Goal: Transaction & Acquisition: Book appointment/travel/reservation

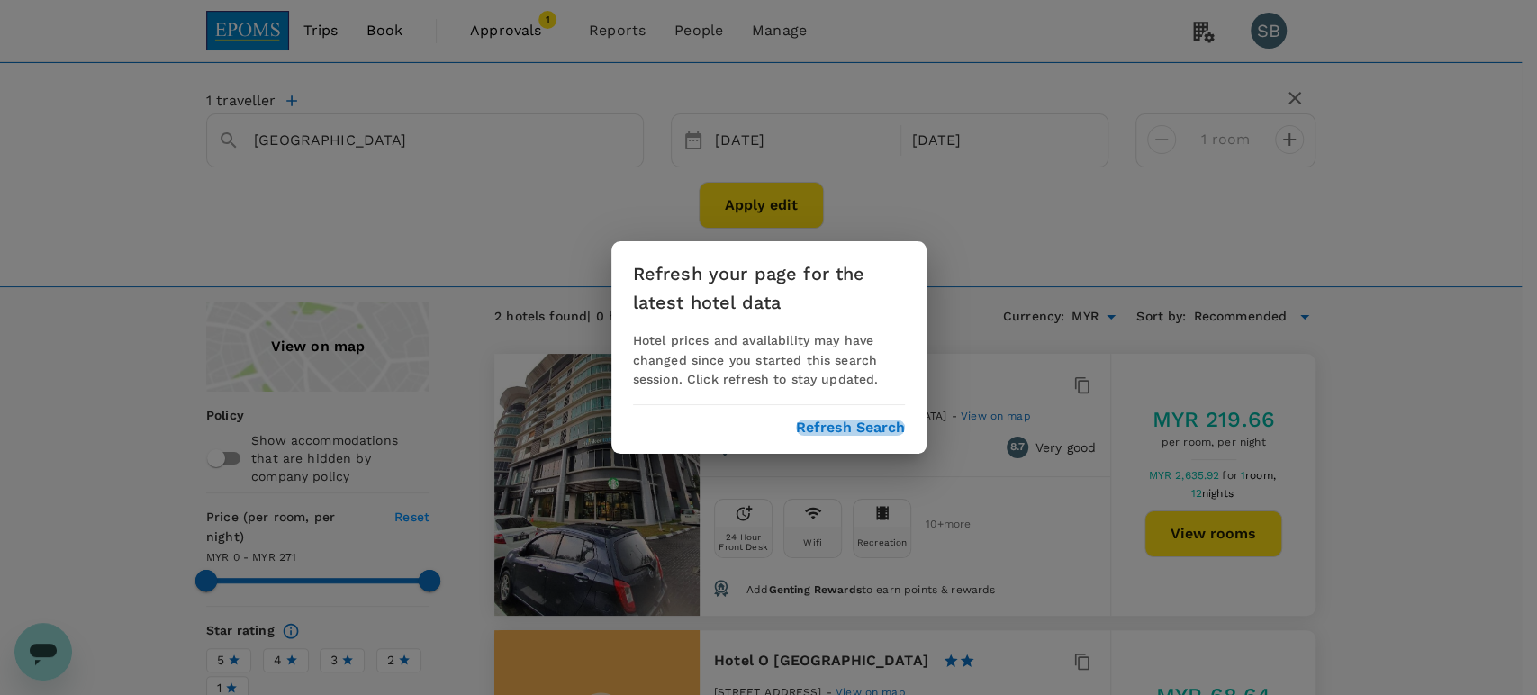
click at [825, 426] on button "Refresh Search" at bounding box center [850, 428] width 109 height 16
click at [868, 431] on button "Refresh Search" at bounding box center [850, 428] width 109 height 16
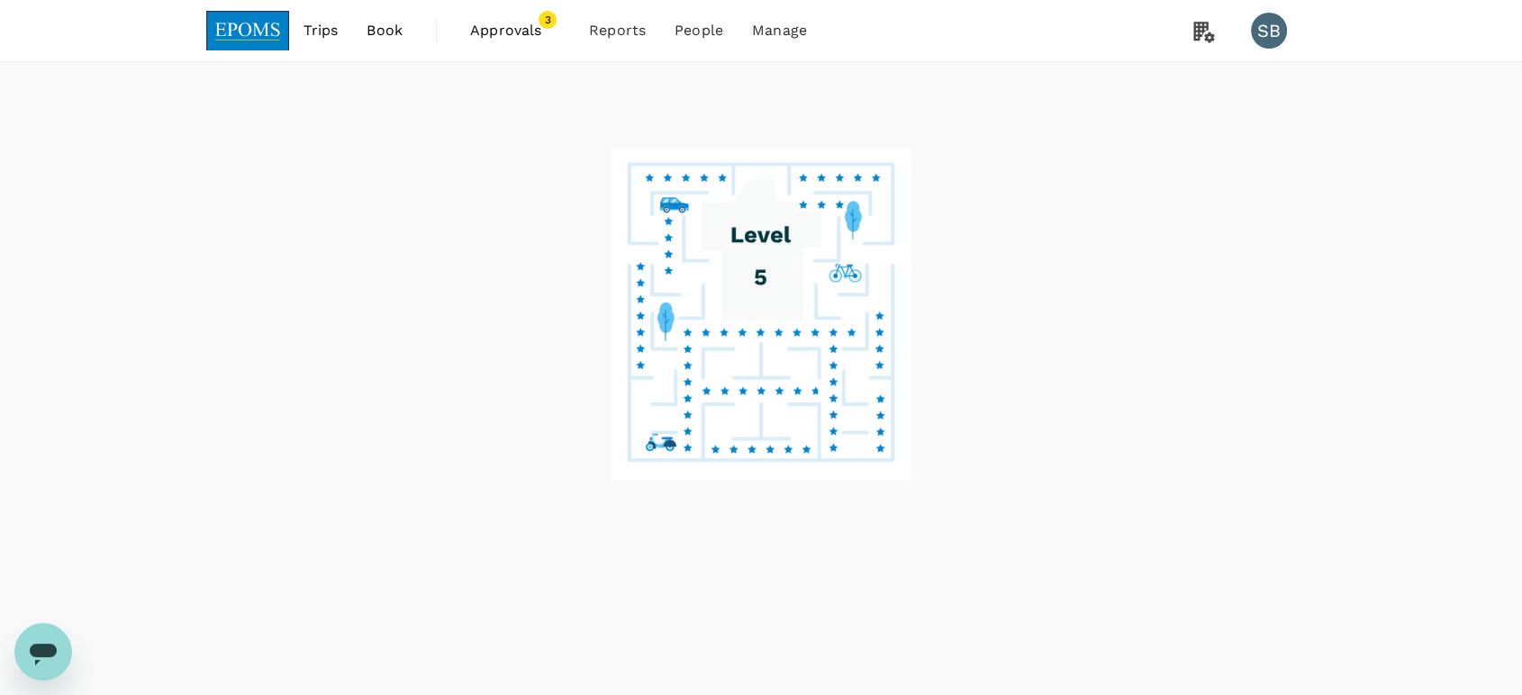
click at [254, 26] on img at bounding box center [247, 31] width 83 height 40
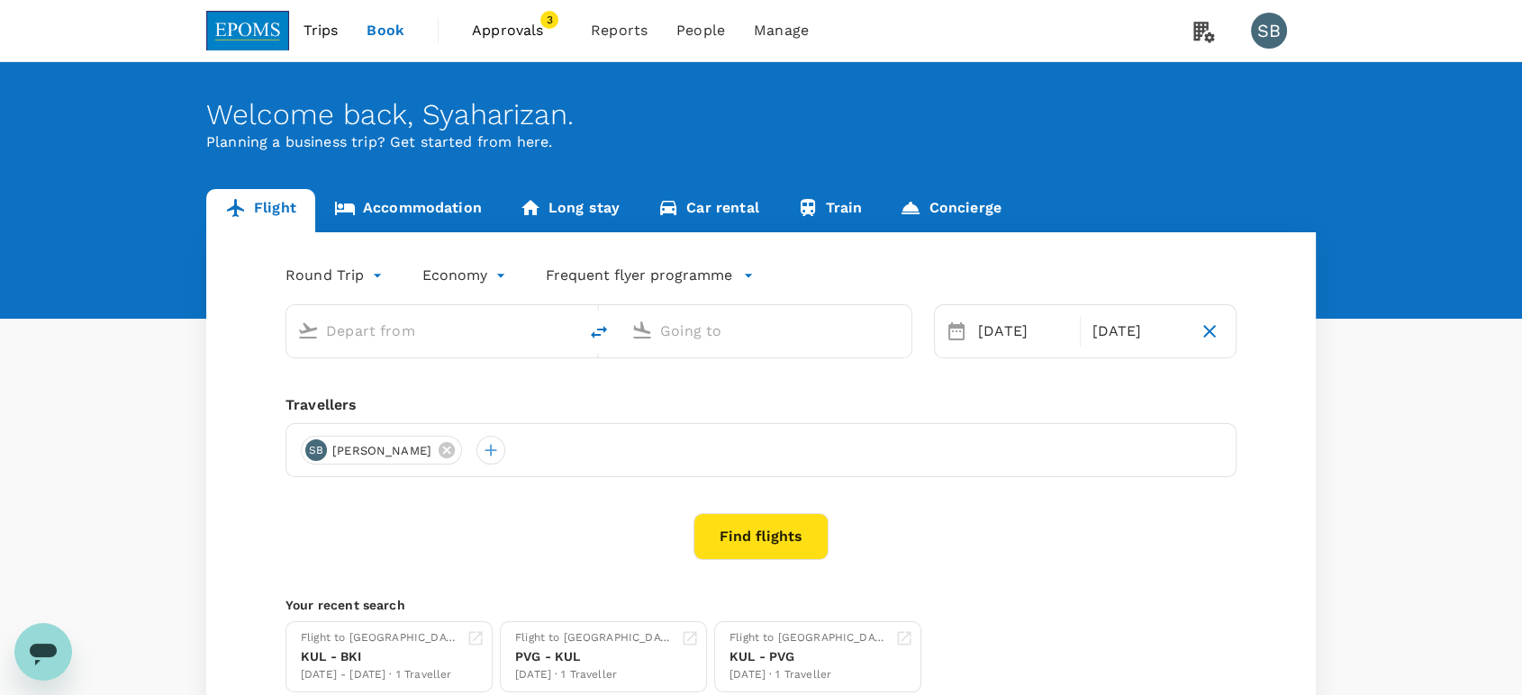
type input "Kuala Lumpur Intl ([GEOGRAPHIC_DATA])"
type input "Kota Kinabalu Intl (BKI)"
type input "Kuala Lumpur Intl ([GEOGRAPHIC_DATA])"
type input "Kota Kinabalu Intl (BKI)"
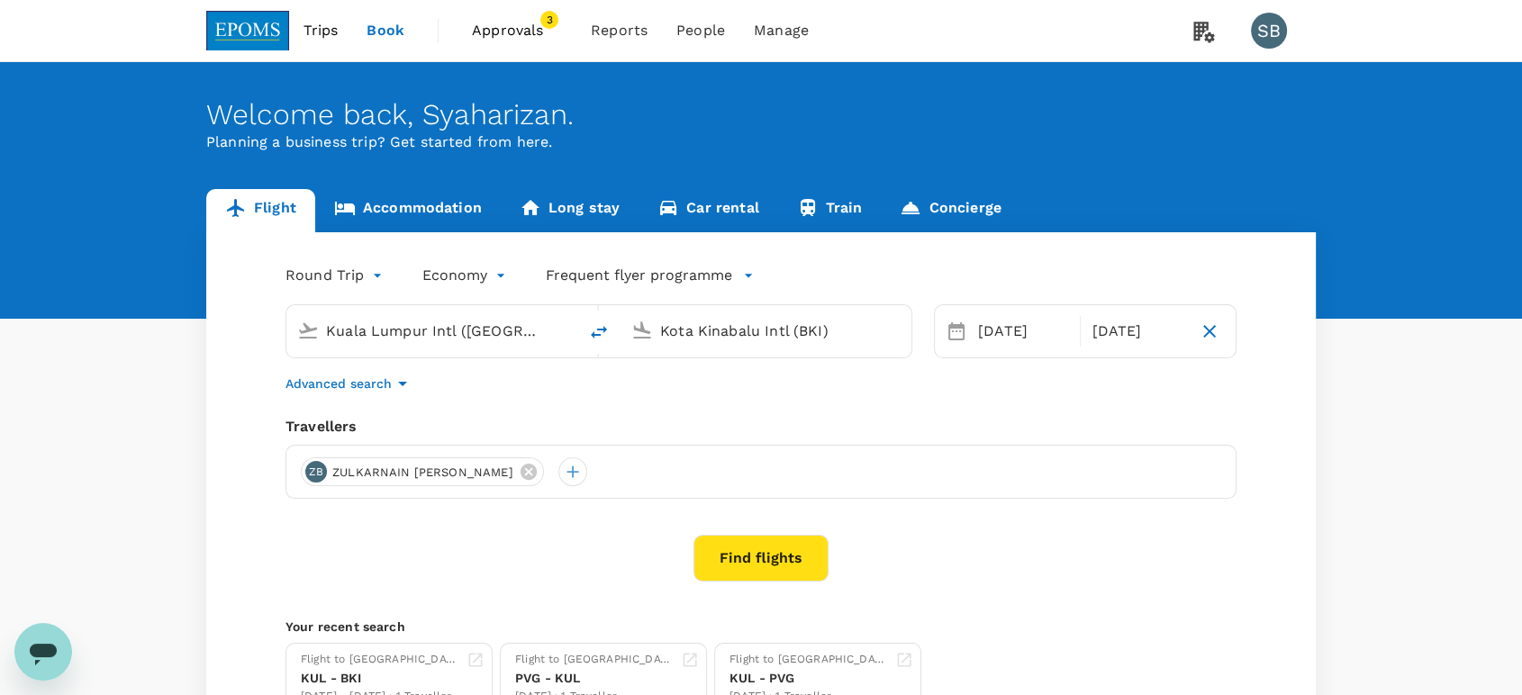
click at [353, 272] on body "Trips Book Approvals 3 Reports People Manage SB Welcome back , [GEOGRAPHIC_DATA…" at bounding box center [761, 427] width 1522 height 854
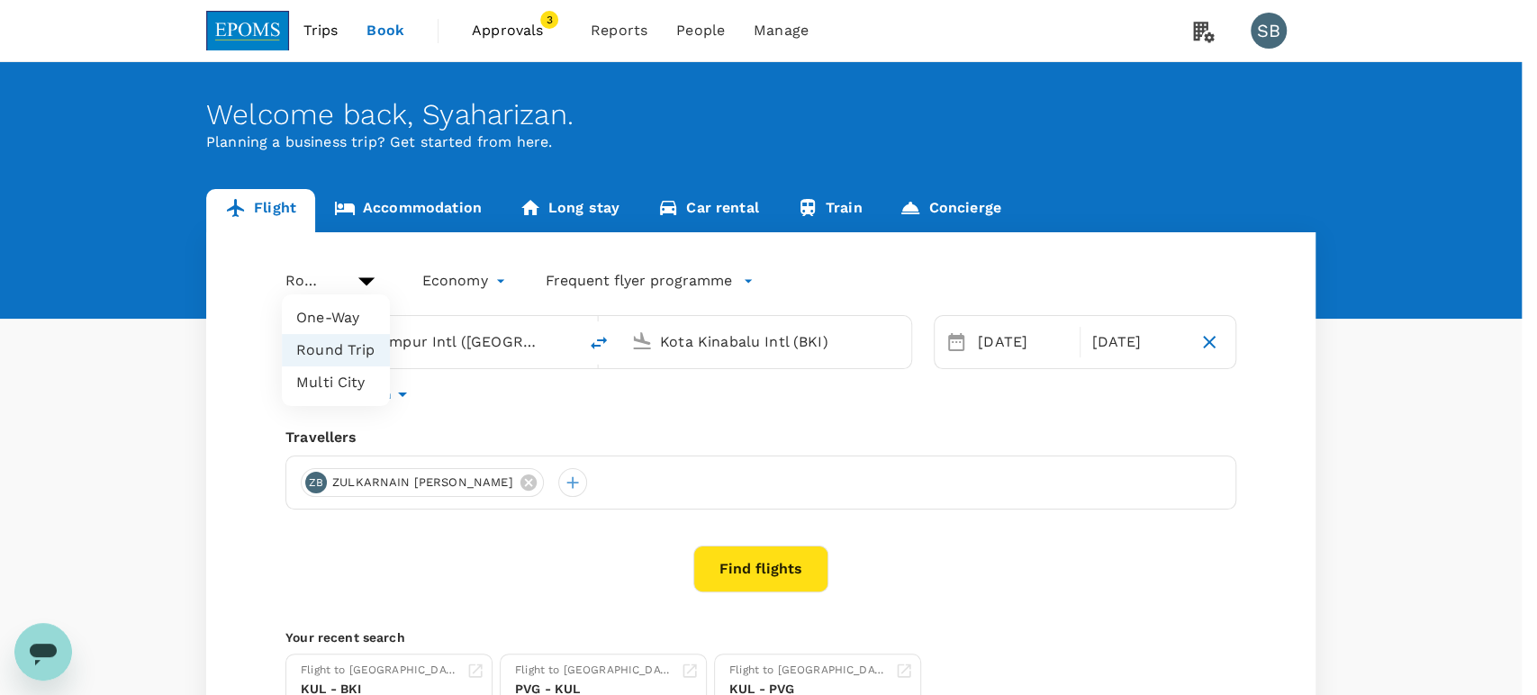
click at [364, 312] on li "One-Way" at bounding box center [336, 318] width 108 height 32
type input "oneway"
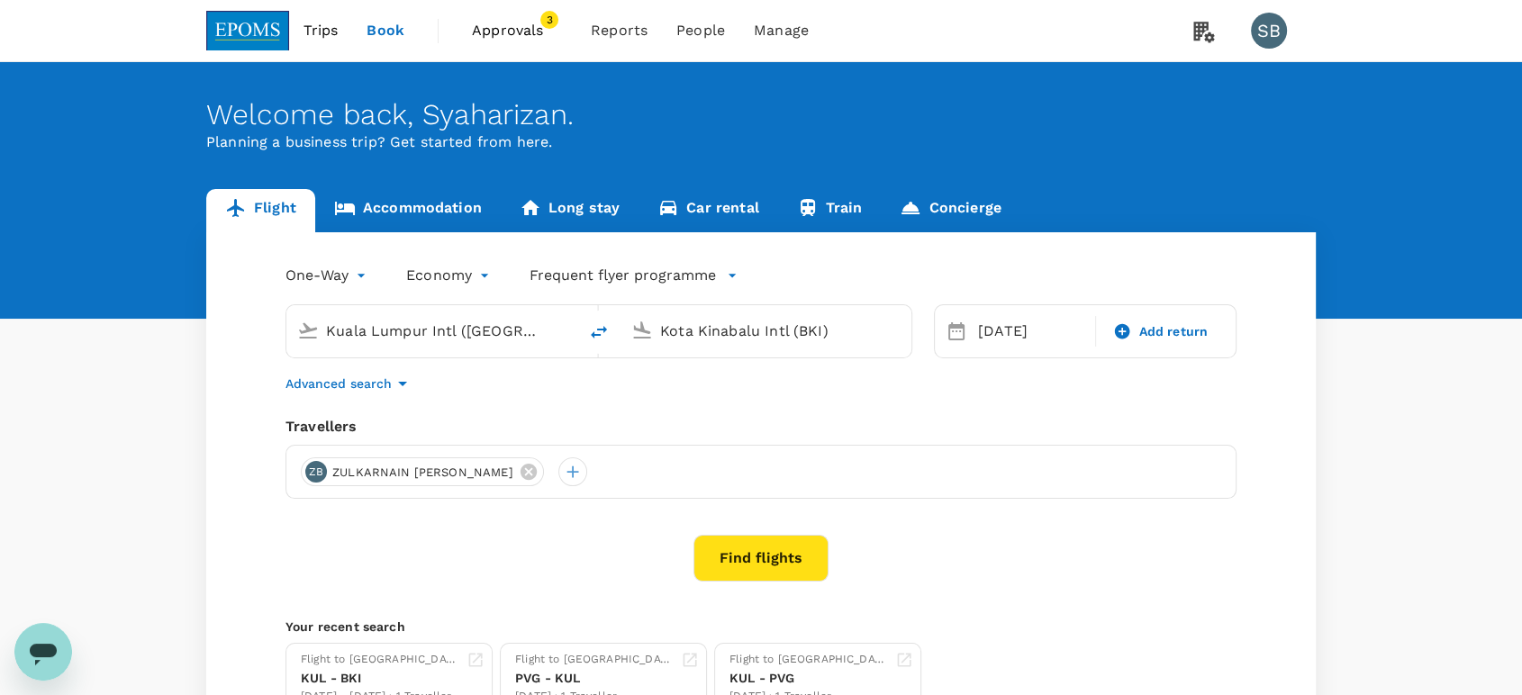
click at [418, 333] on input "Kuala Lumpur Intl ([GEOGRAPHIC_DATA])" at bounding box center [432, 331] width 213 height 28
click at [397, 402] on p "Shanghai Pudong Intl" at bounding box center [360, 408] width 135 height 18
type input "Shanghai Pudong Intl (PVG)"
click at [691, 332] on input "Kota Kinabalu Intl (BKI)" at bounding box center [766, 331] width 213 height 28
click at [705, 411] on div "[GEOGRAPHIC_DATA] Intl KUL" at bounding box center [696, 408] width 217 height 28
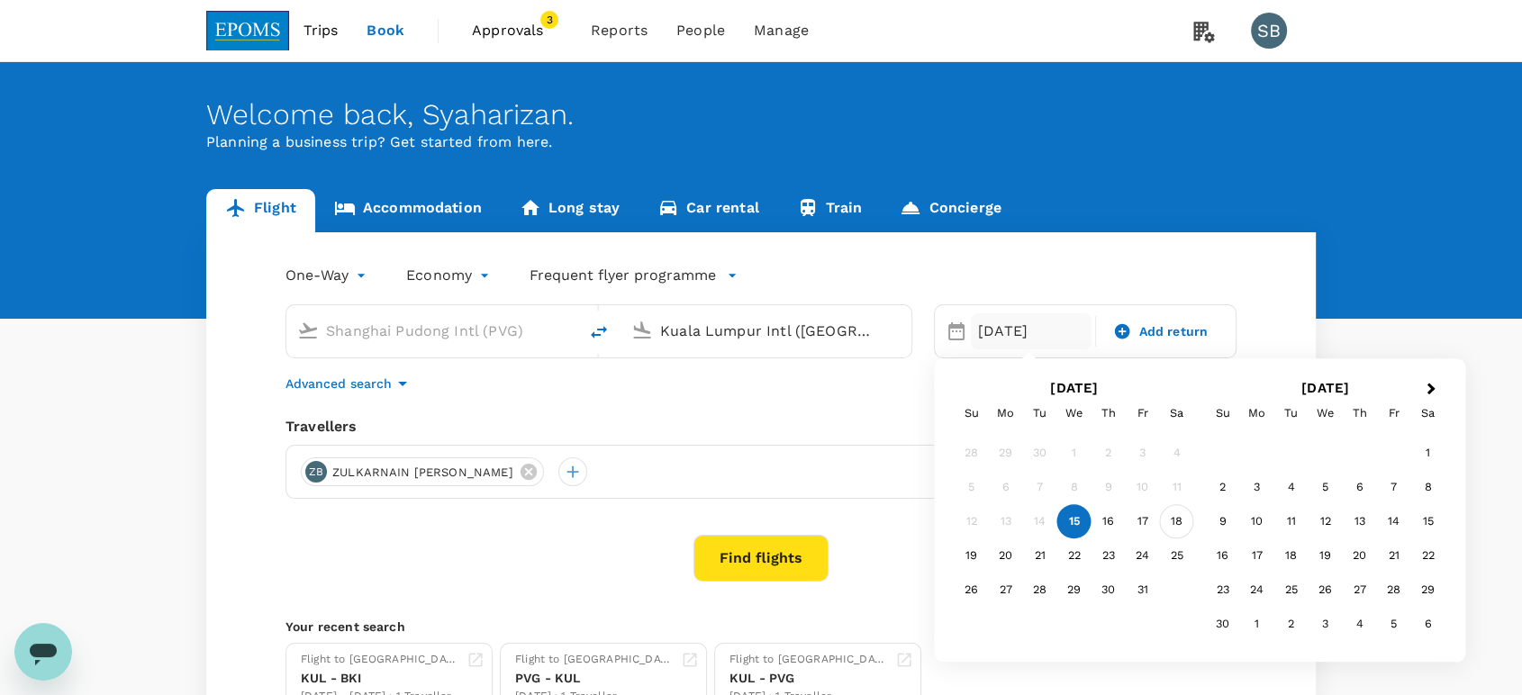
type input "Kuala Lumpur Intl ([GEOGRAPHIC_DATA])"
click at [1174, 522] on div "18" at bounding box center [1177, 522] width 34 height 34
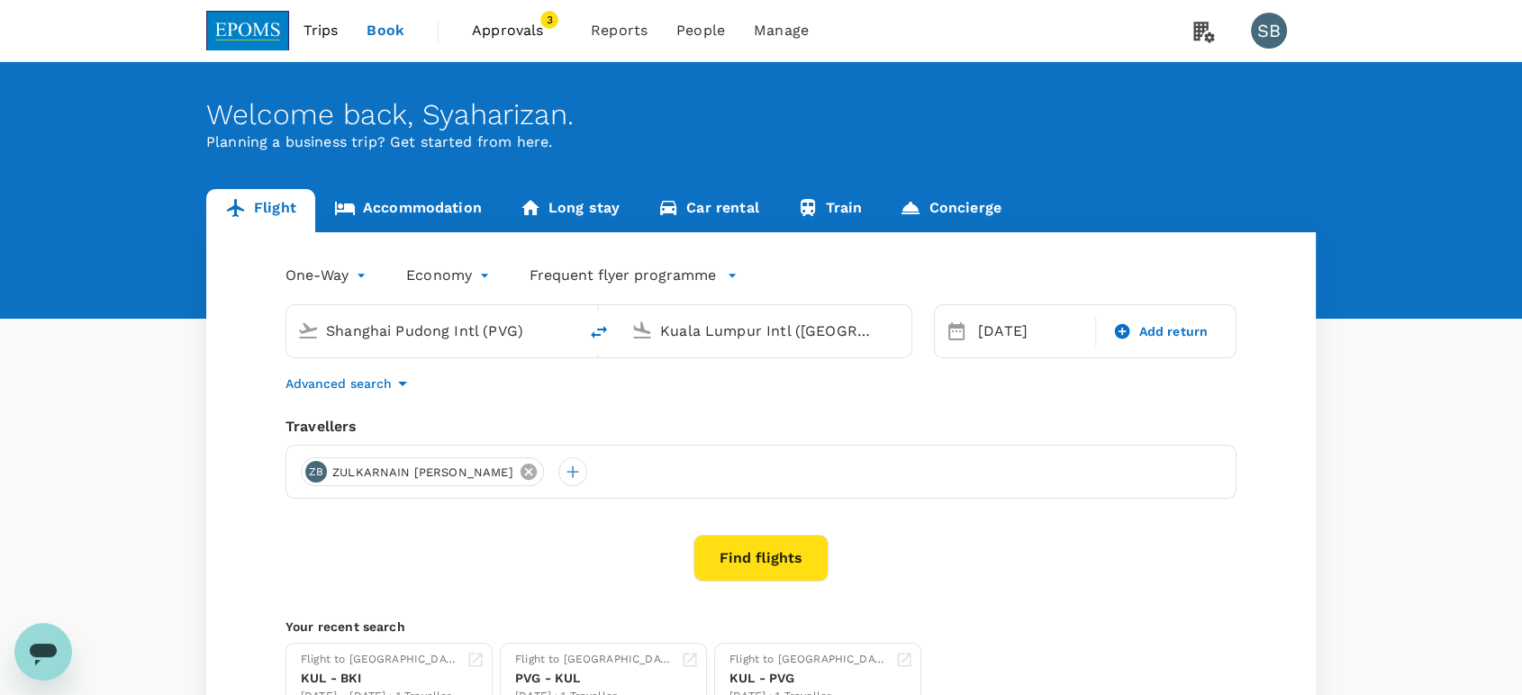
click at [519, 478] on icon at bounding box center [529, 472] width 20 height 20
click at [317, 469] on div at bounding box center [315, 471] width 29 height 29
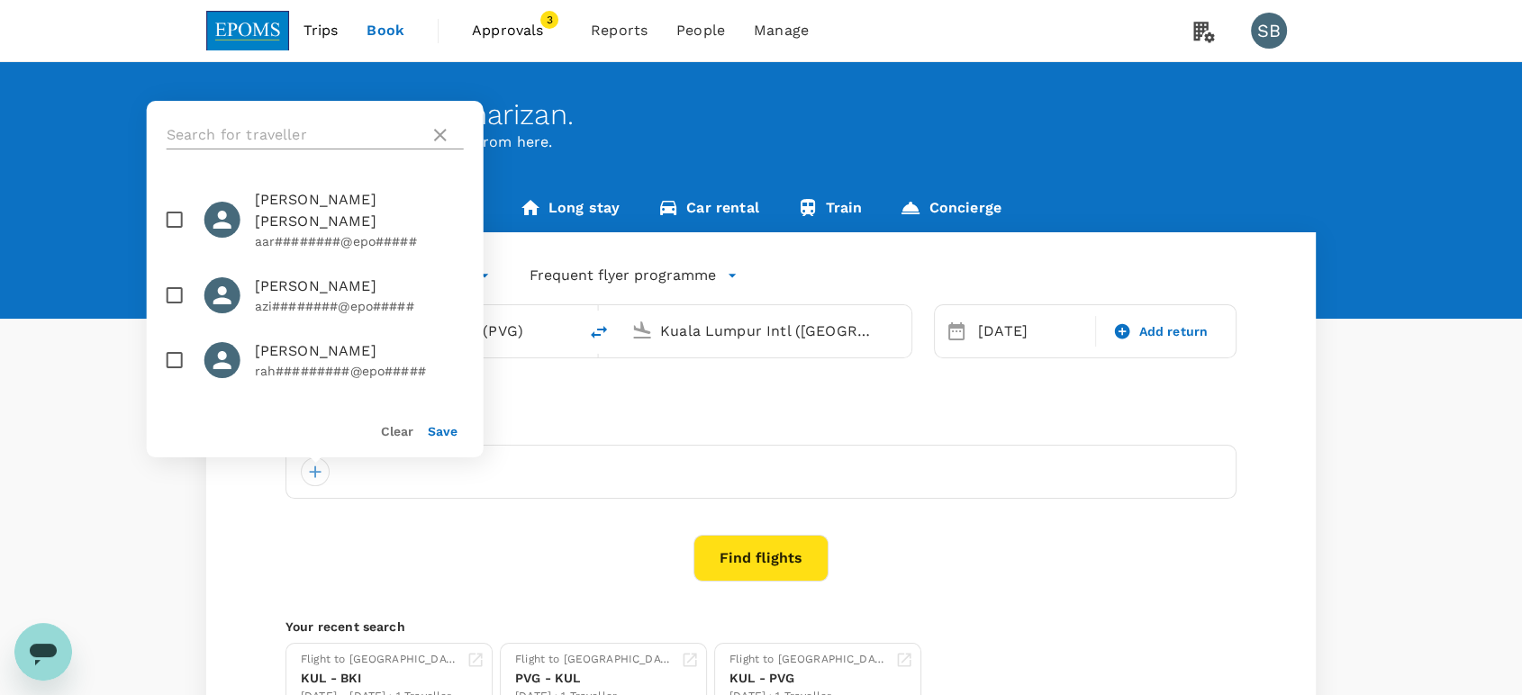
click at [188, 129] on input "text" at bounding box center [295, 135] width 256 height 29
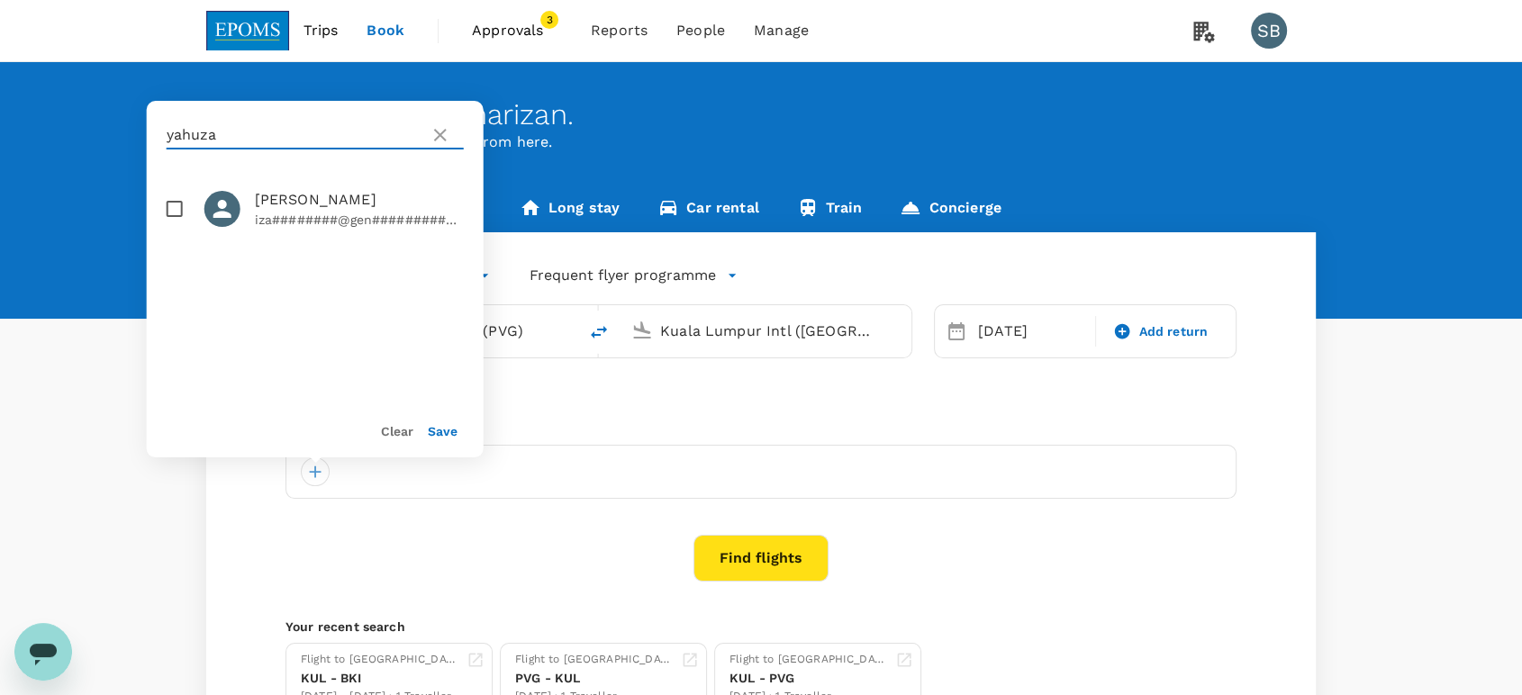
type input "yahuza"
click at [182, 208] on input "checkbox" at bounding box center [175, 209] width 38 height 38
checkbox input "true"
click at [447, 433] on button "Save" at bounding box center [443, 431] width 30 height 14
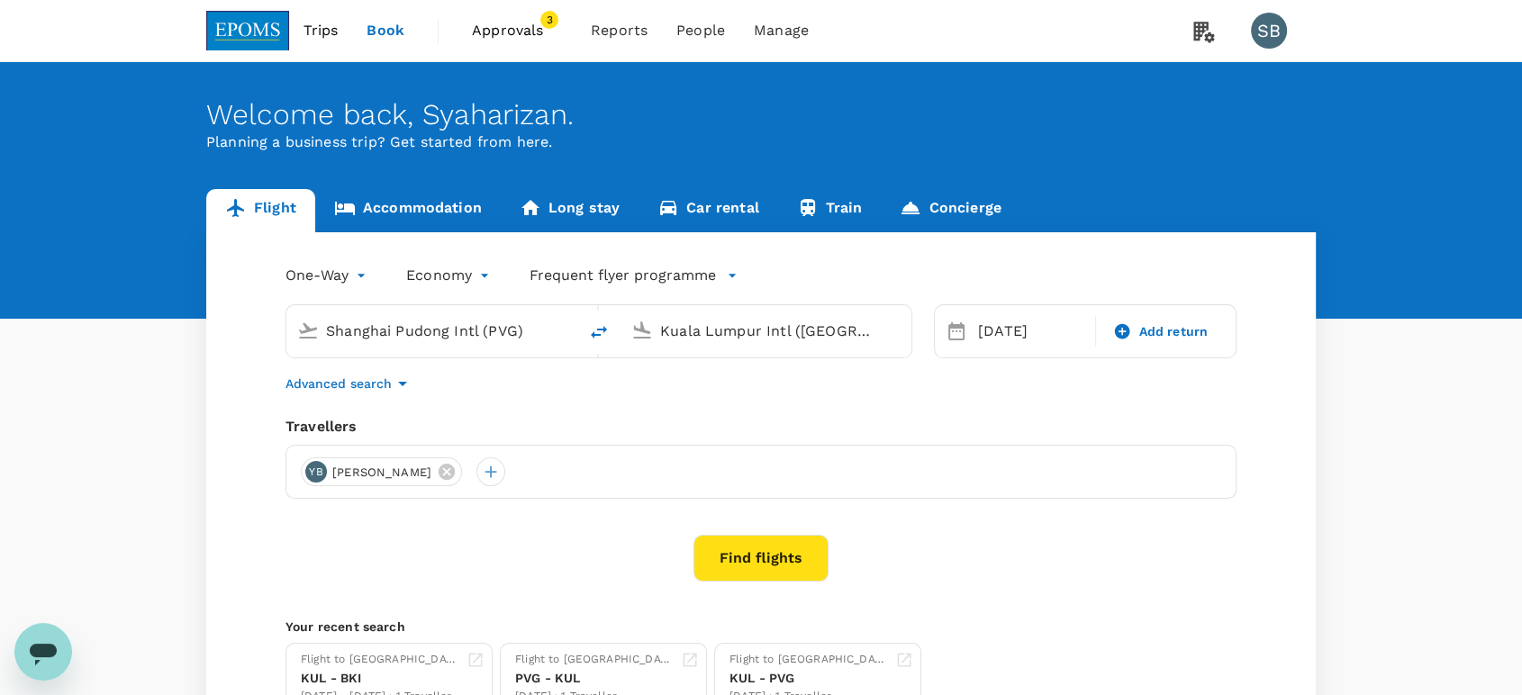
click at [400, 383] on icon "button" at bounding box center [402, 384] width 9 height 5
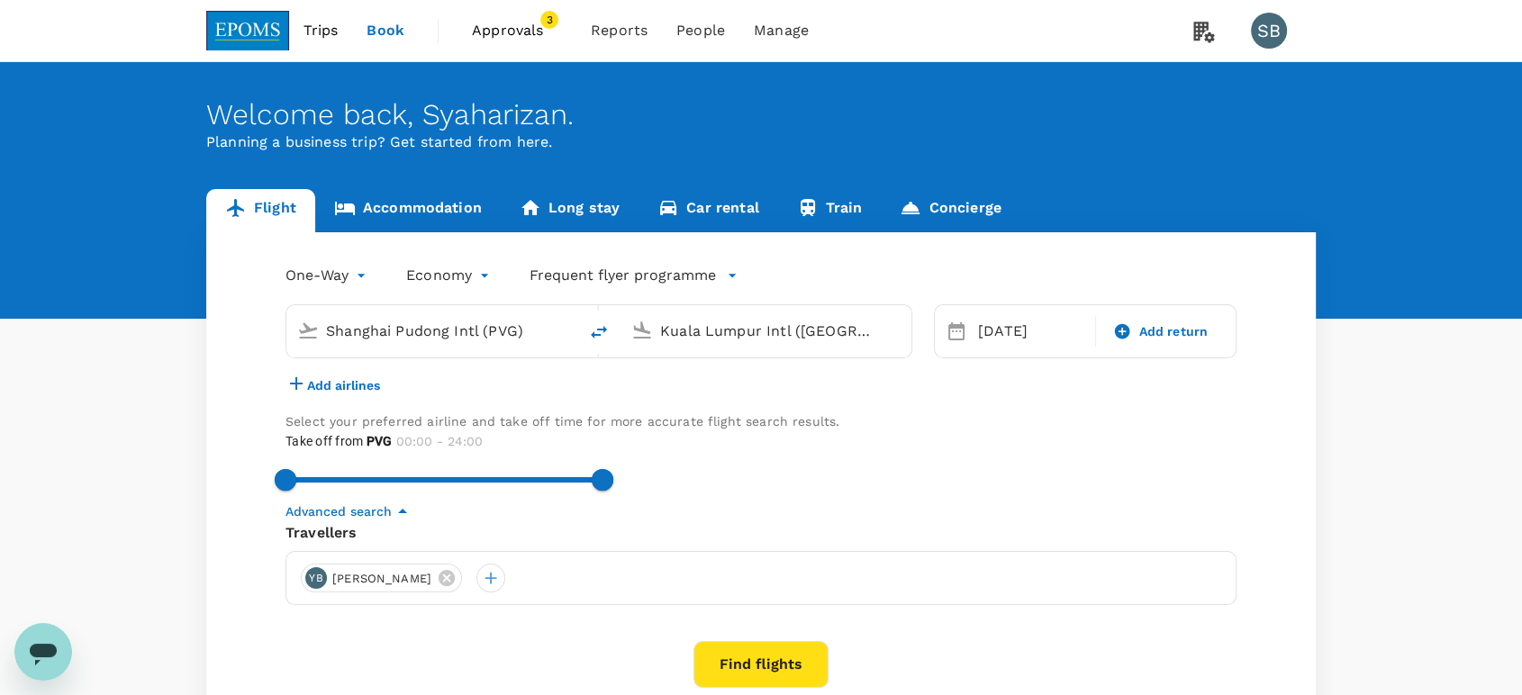
click at [307, 394] on icon "button" at bounding box center [296, 384] width 22 height 22
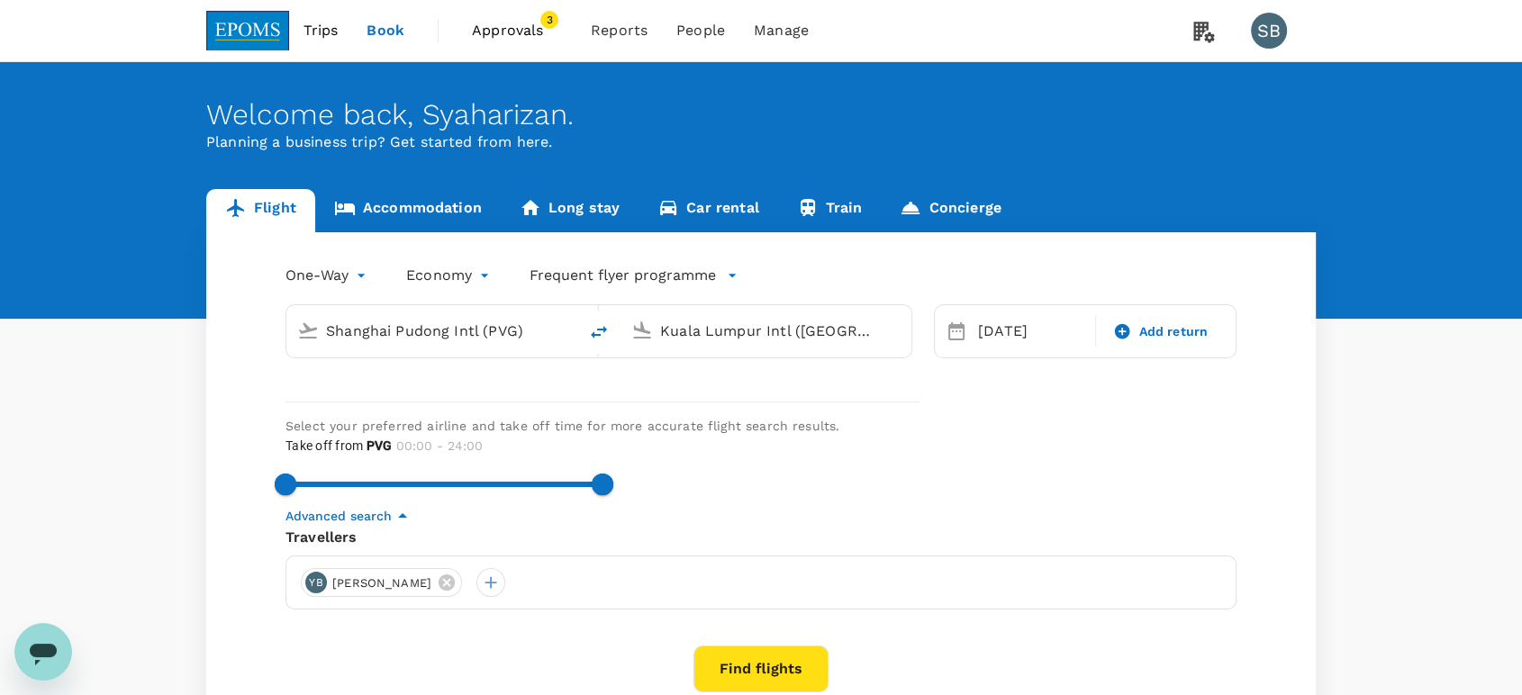
click at [313, 402] on input "text" at bounding box center [372, 387] width 175 height 29
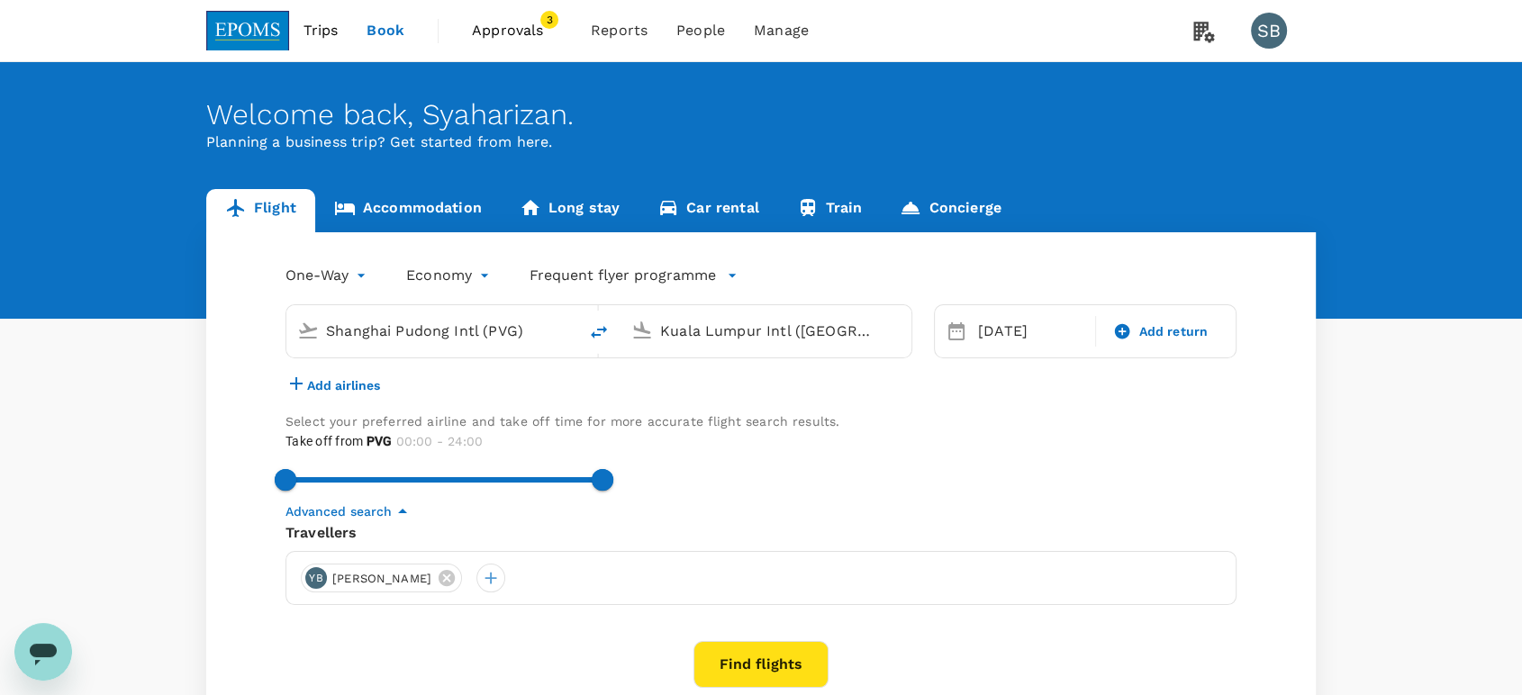
click at [307, 394] on icon "button" at bounding box center [296, 384] width 22 height 22
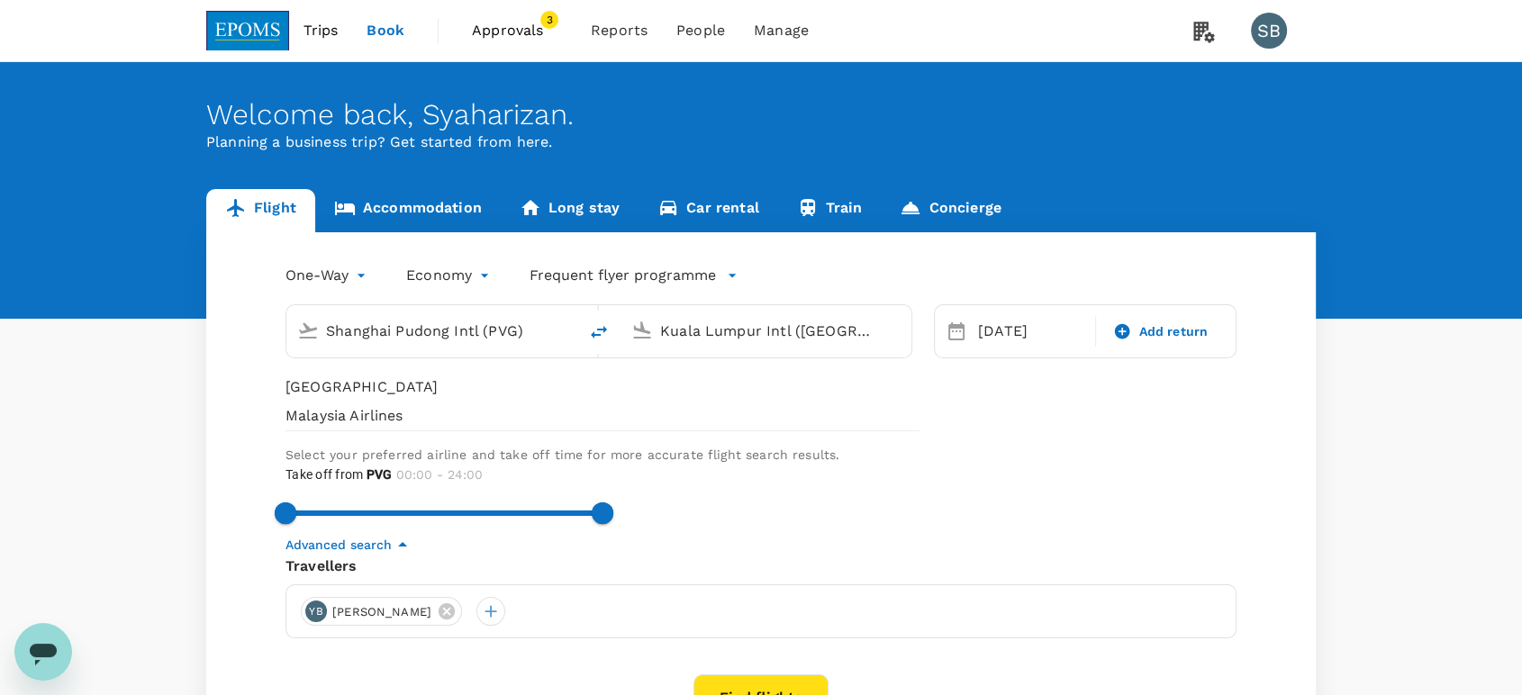
type input "[GEOGRAPHIC_DATA]"
click at [326, 427] on span "Malaysia Airlines" at bounding box center [602, 416] width 634 height 22
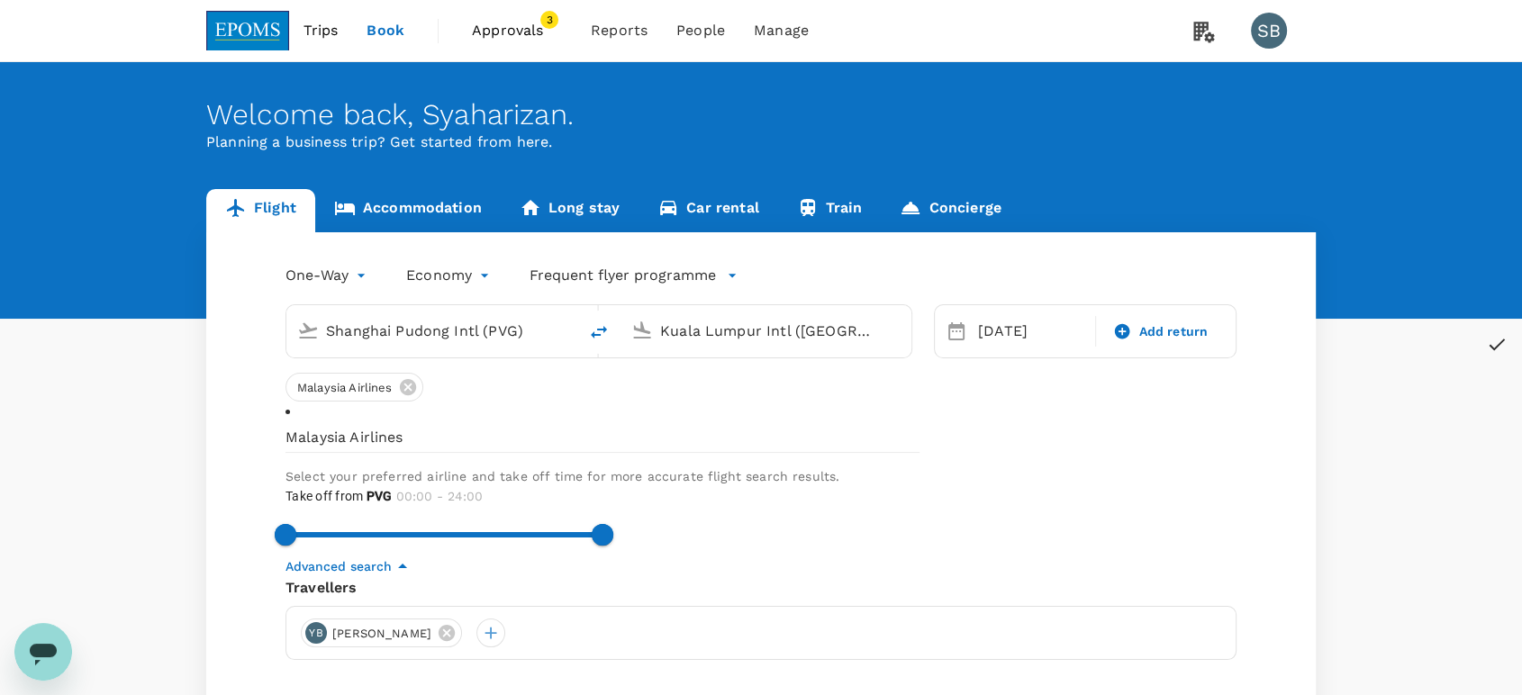
click at [1485, 356] on icon at bounding box center [1496, 345] width 22 height 22
click at [885, 528] on div "Malaysia Airlines Malaysia Airlines Select your preferred airline and take off …" at bounding box center [760, 475] width 951 height 204
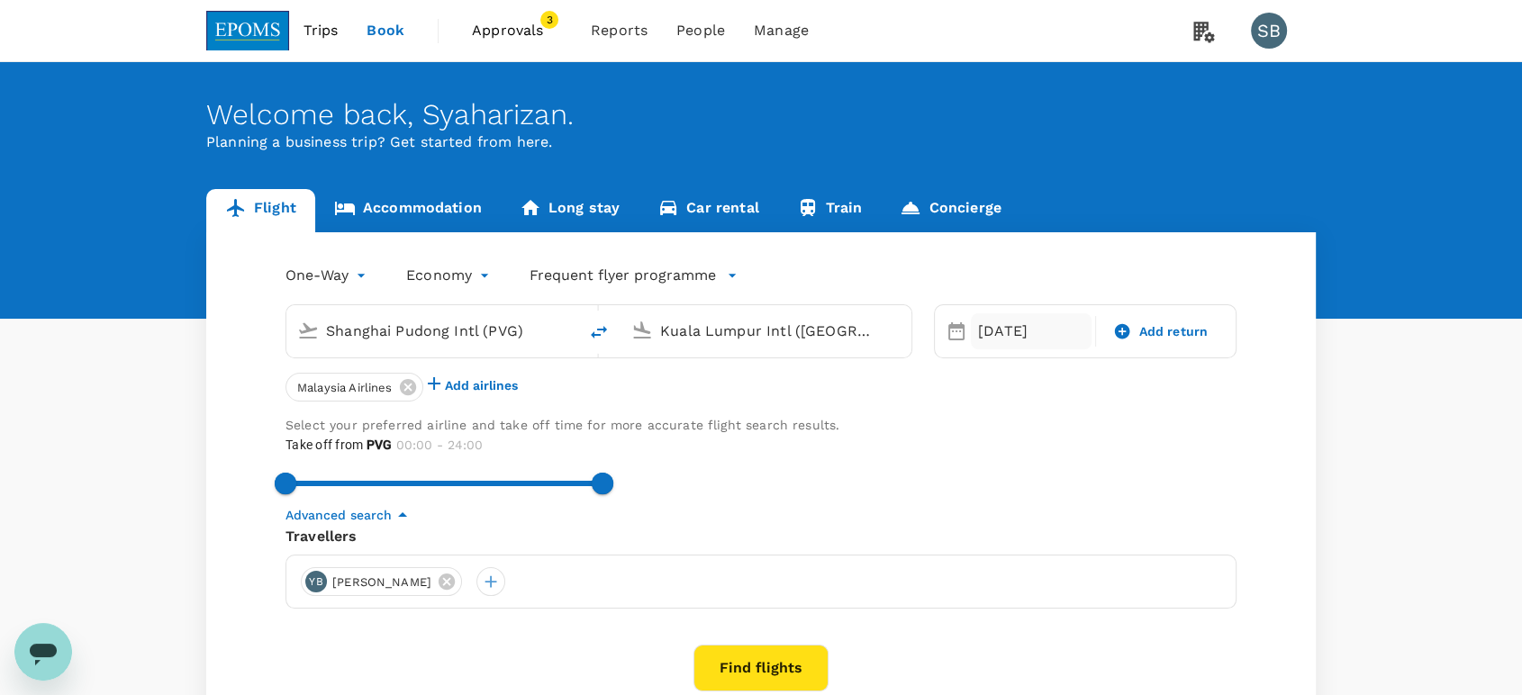
click at [991, 328] on div "[DATE]" at bounding box center [1031, 331] width 121 height 36
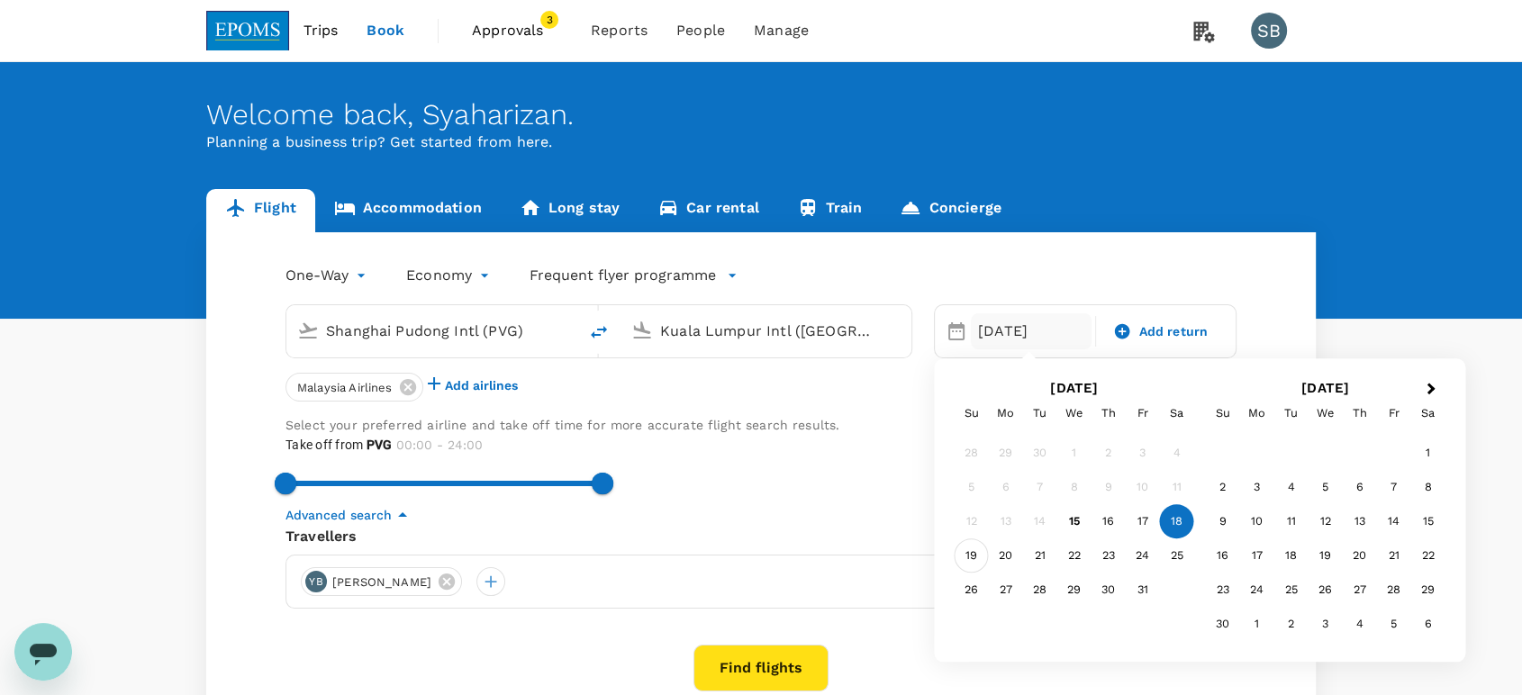
click at [965, 564] on div "19" at bounding box center [971, 556] width 34 height 34
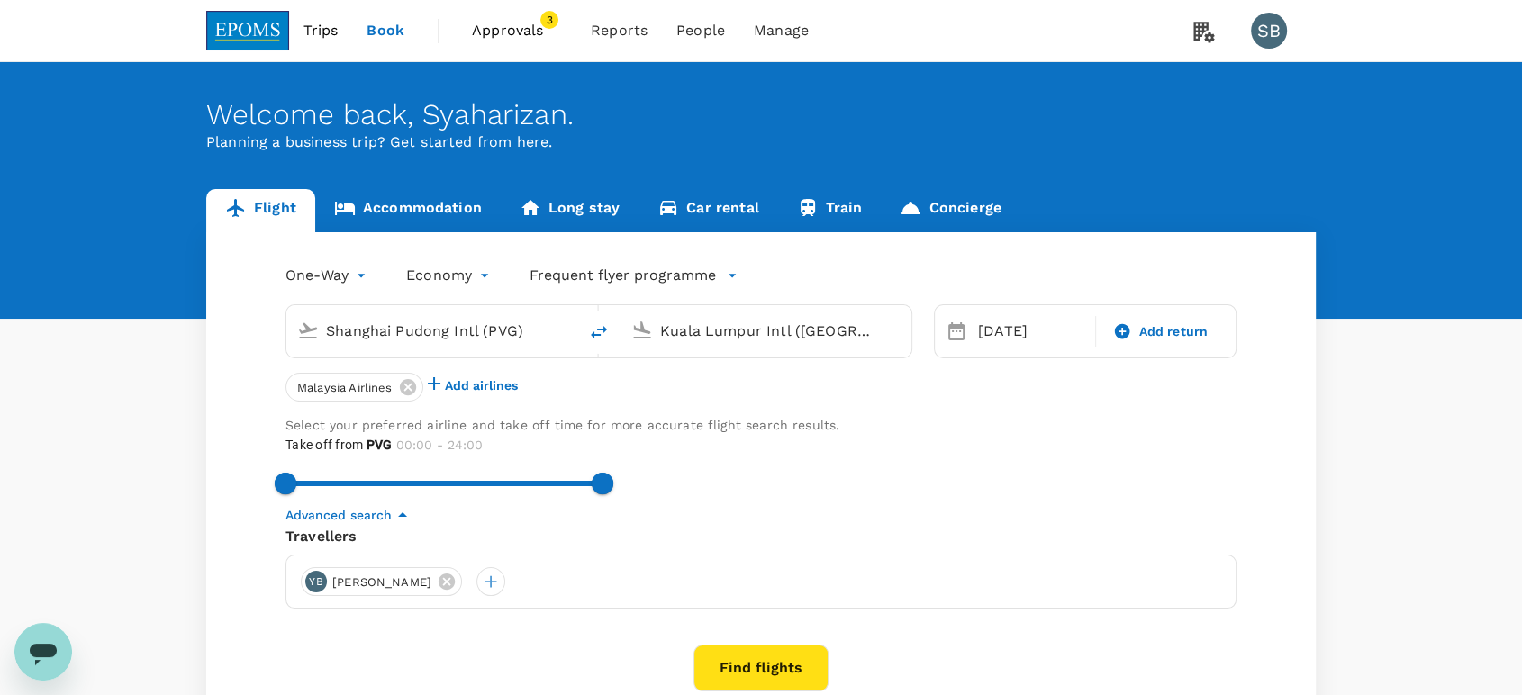
click at [759, 675] on button "Find flights" at bounding box center [760, 668] width 135 height 47
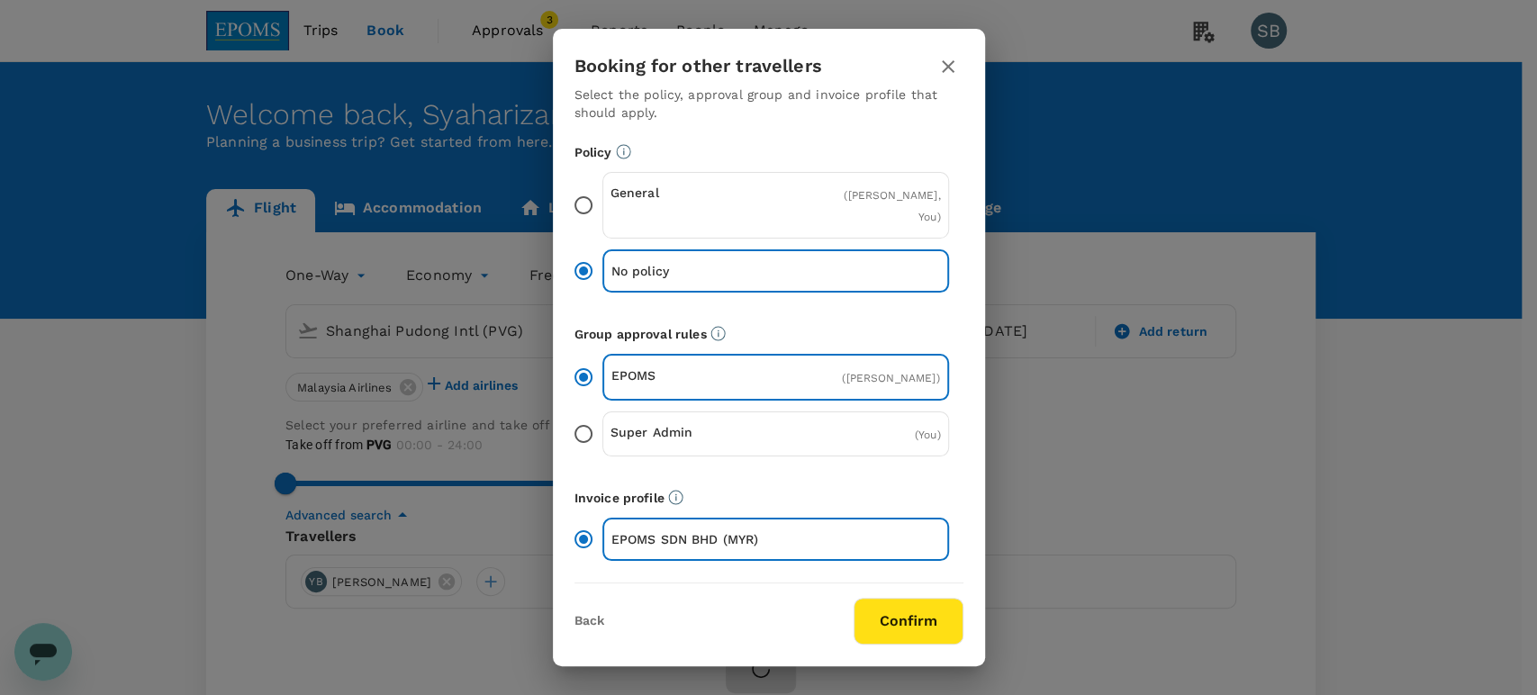
click at [928, 630] on button "Confirm" at bounding box center [908, 621] width 110 height 47
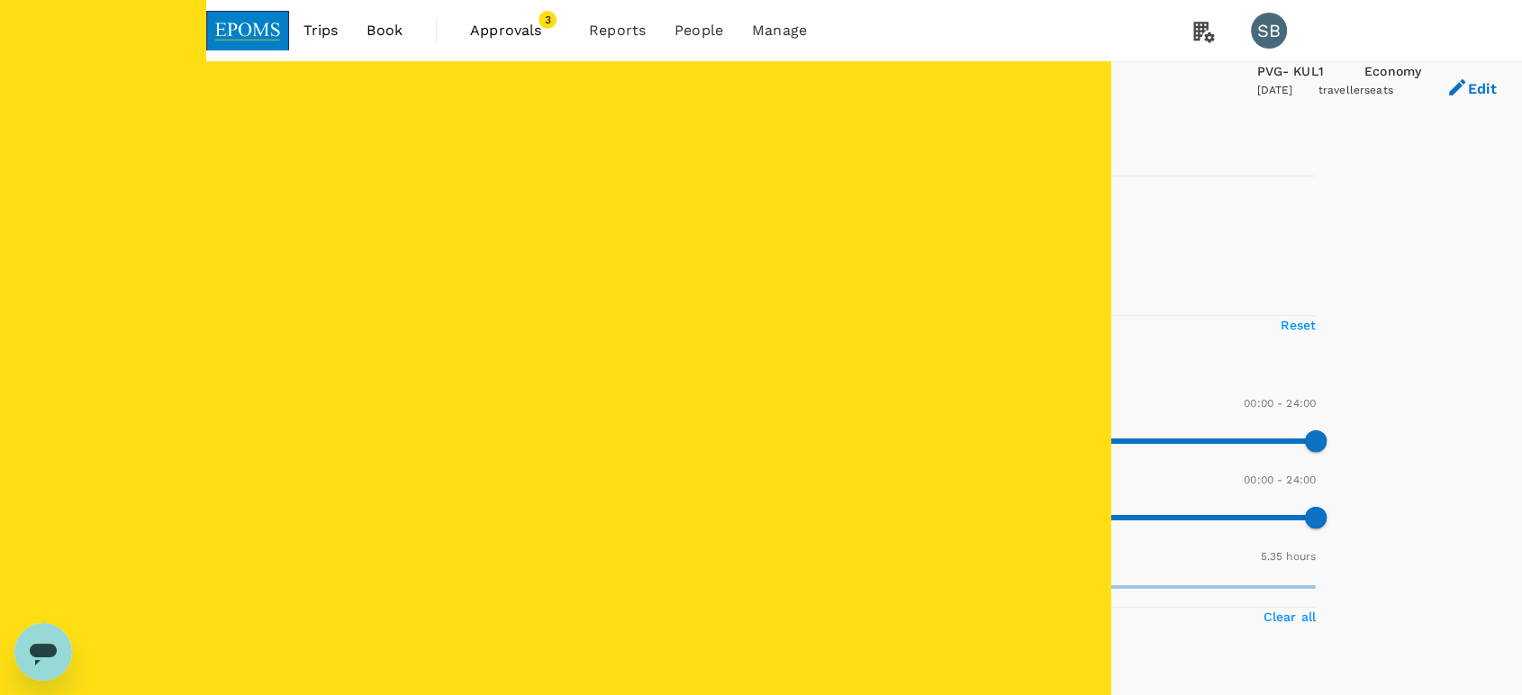
type input "1280"
checkbox input "false"
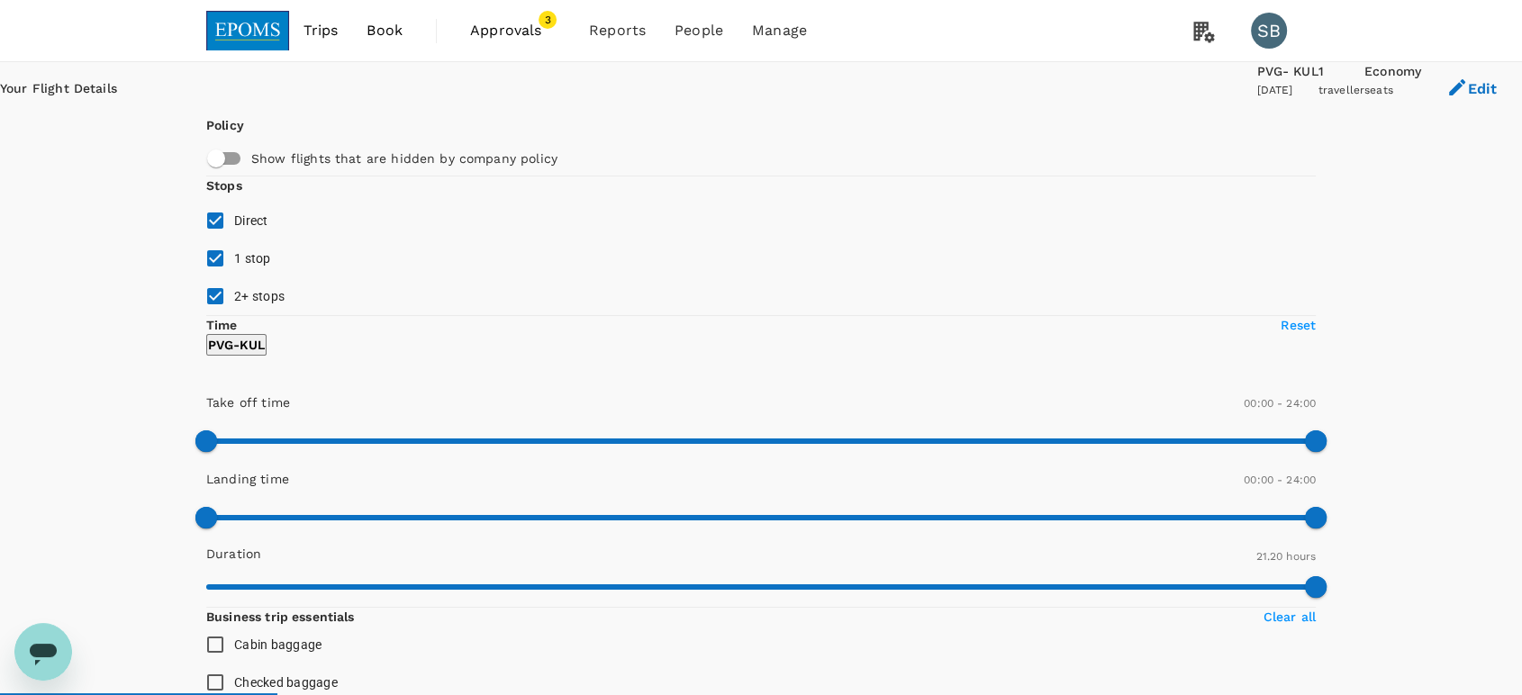
click at [496, 32] on span "Approvals" at bounding box center [515, 31] width 90 height 22
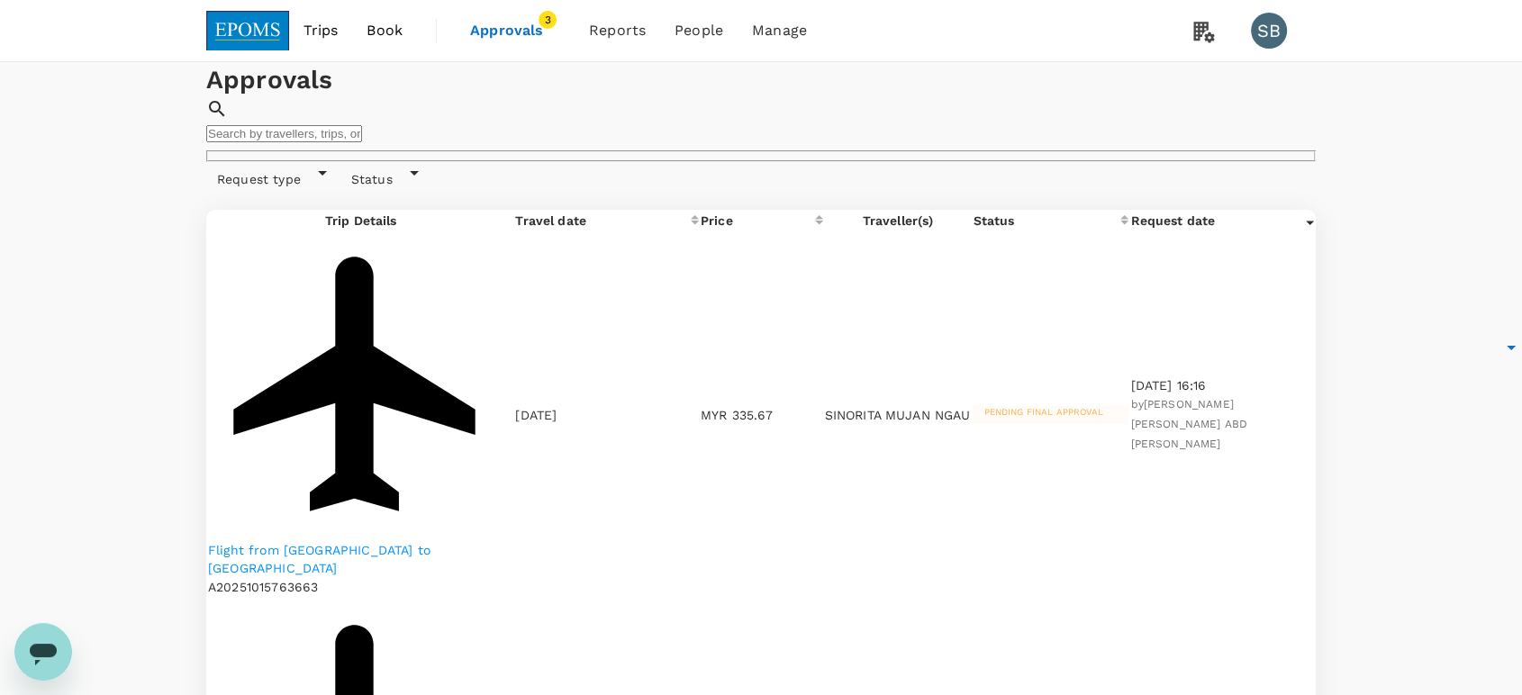
click at [266, 36] on img at bounding box center [247, 31] width 83 height 40
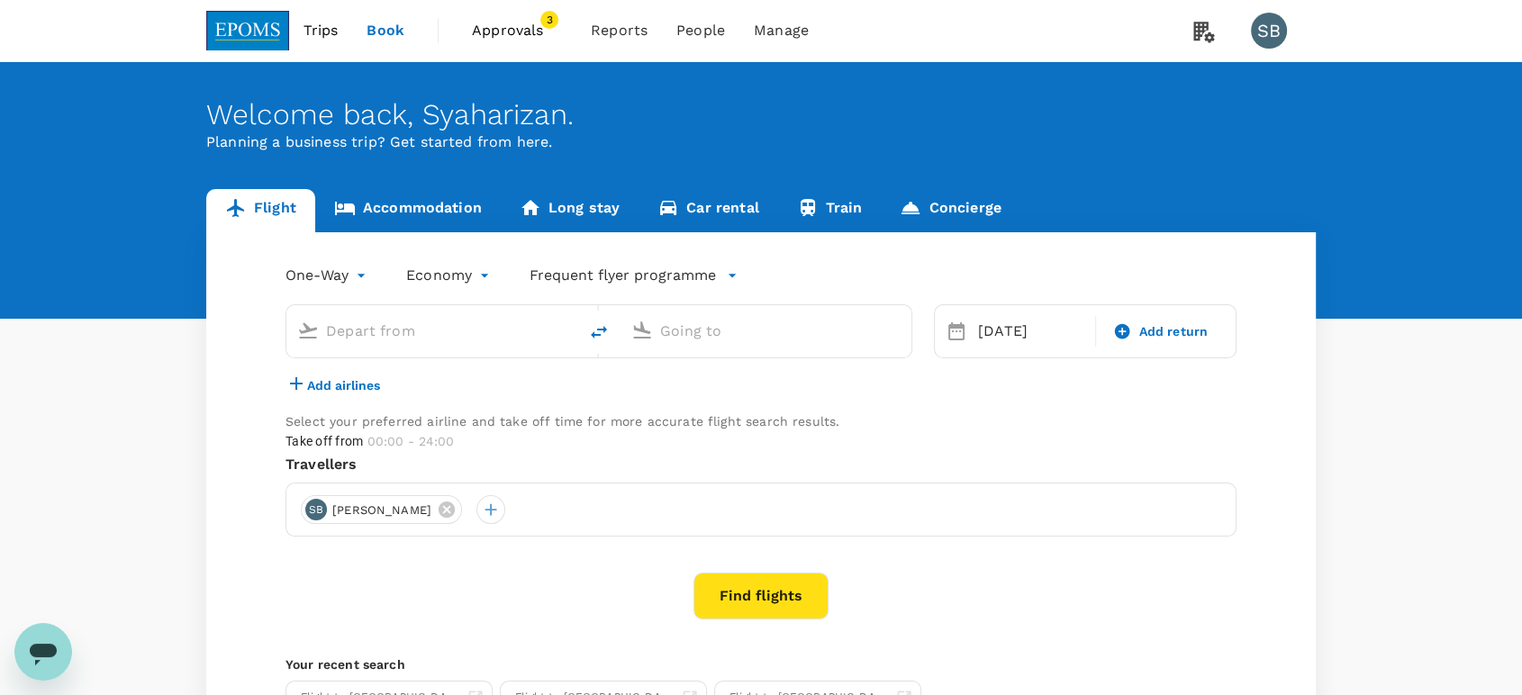
type input "Shanghai Pudong Intl (PVG)"
type input "Kuala Lumpur Intl ([GEOGRAPHIC_DATA])"
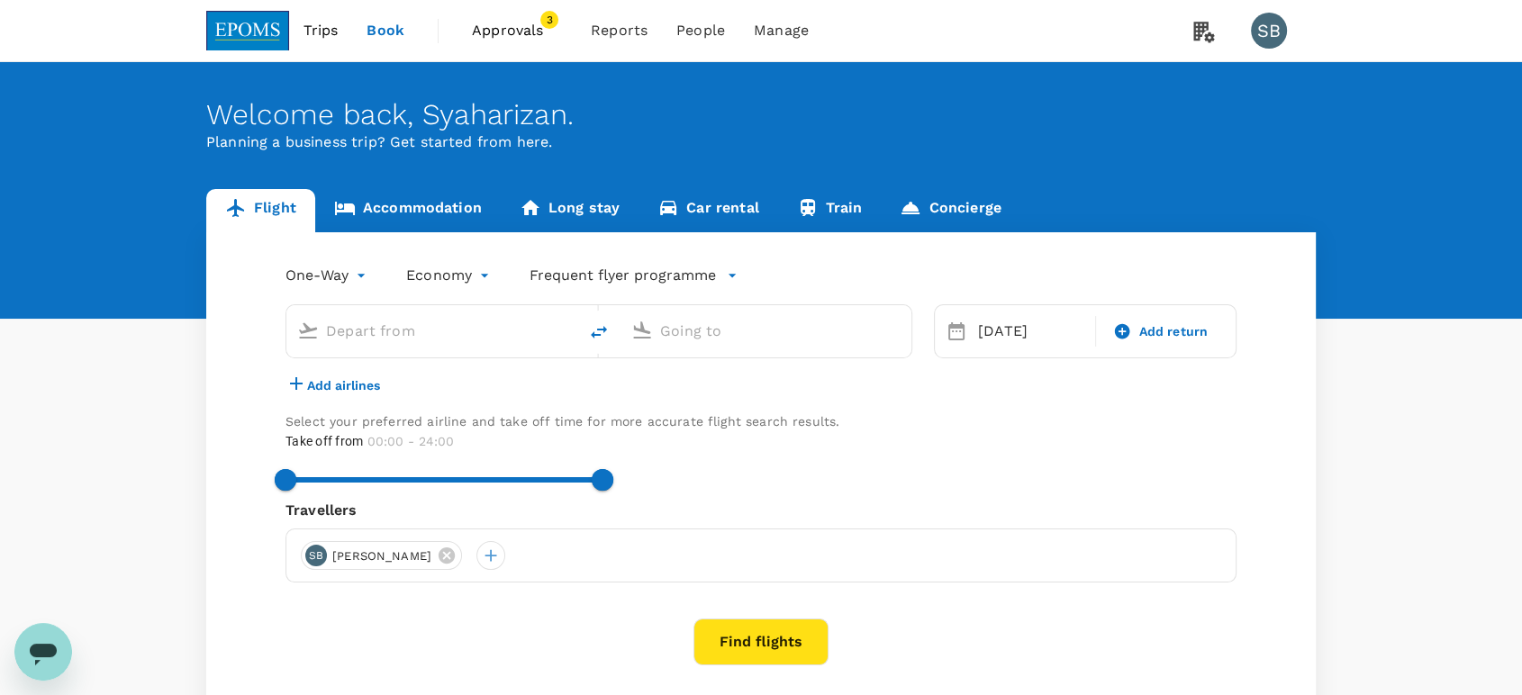
type input "Shanghai Pudong Intl (PVG)"
type input "Kuala Lumpur Intl ([GEOGRAPHIC_DATA])"
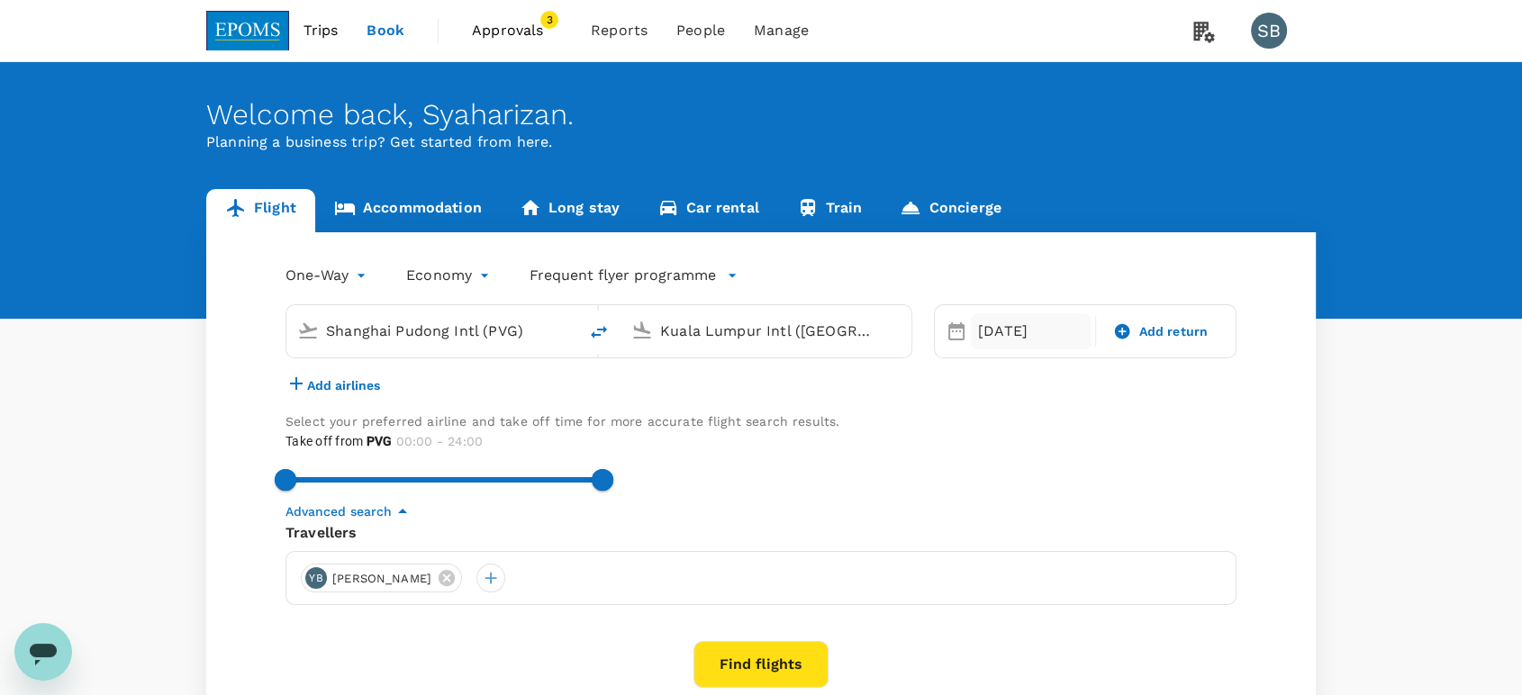
click at [982, 330] on div "[DATE]" at bounding box center [1031, 331] width 121 height 36
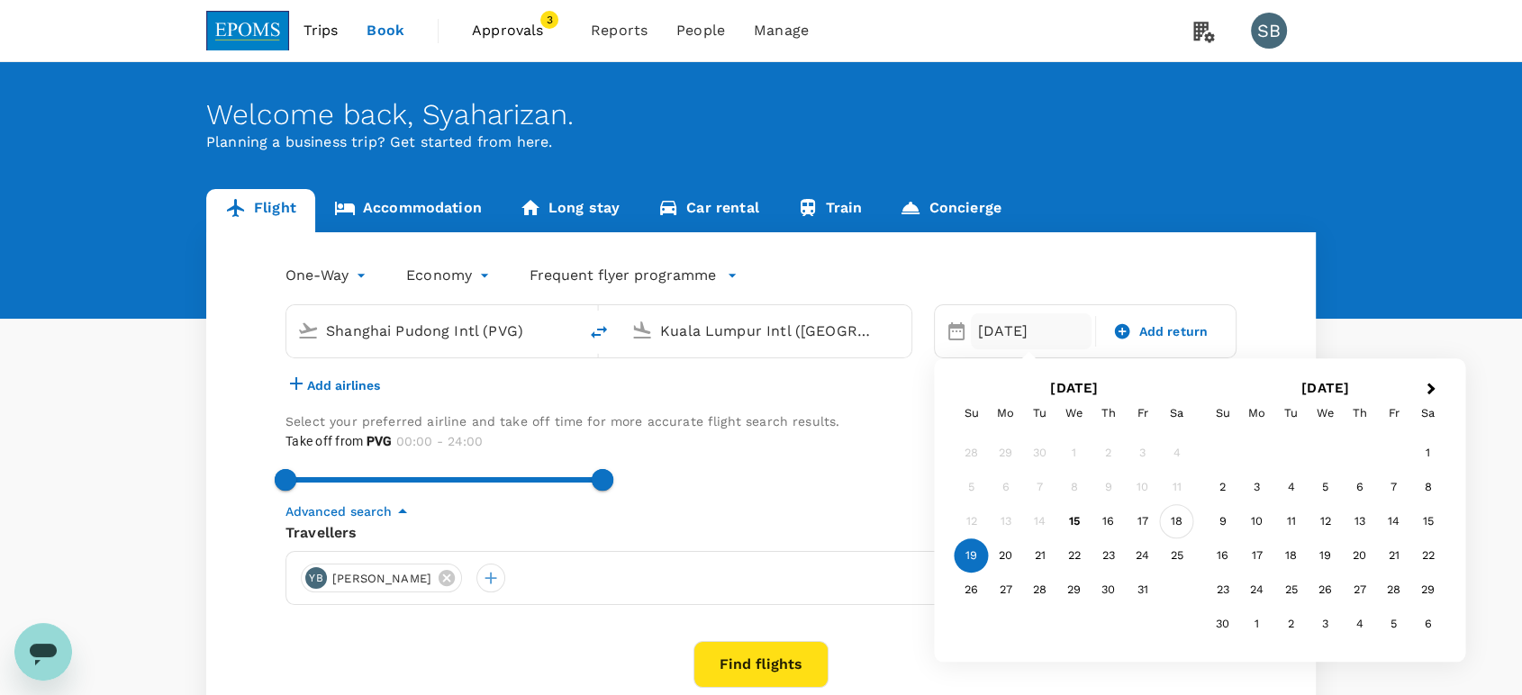
click at [1172, 525] on div "18" at bounding box center [1177, 522] width 34 height 34
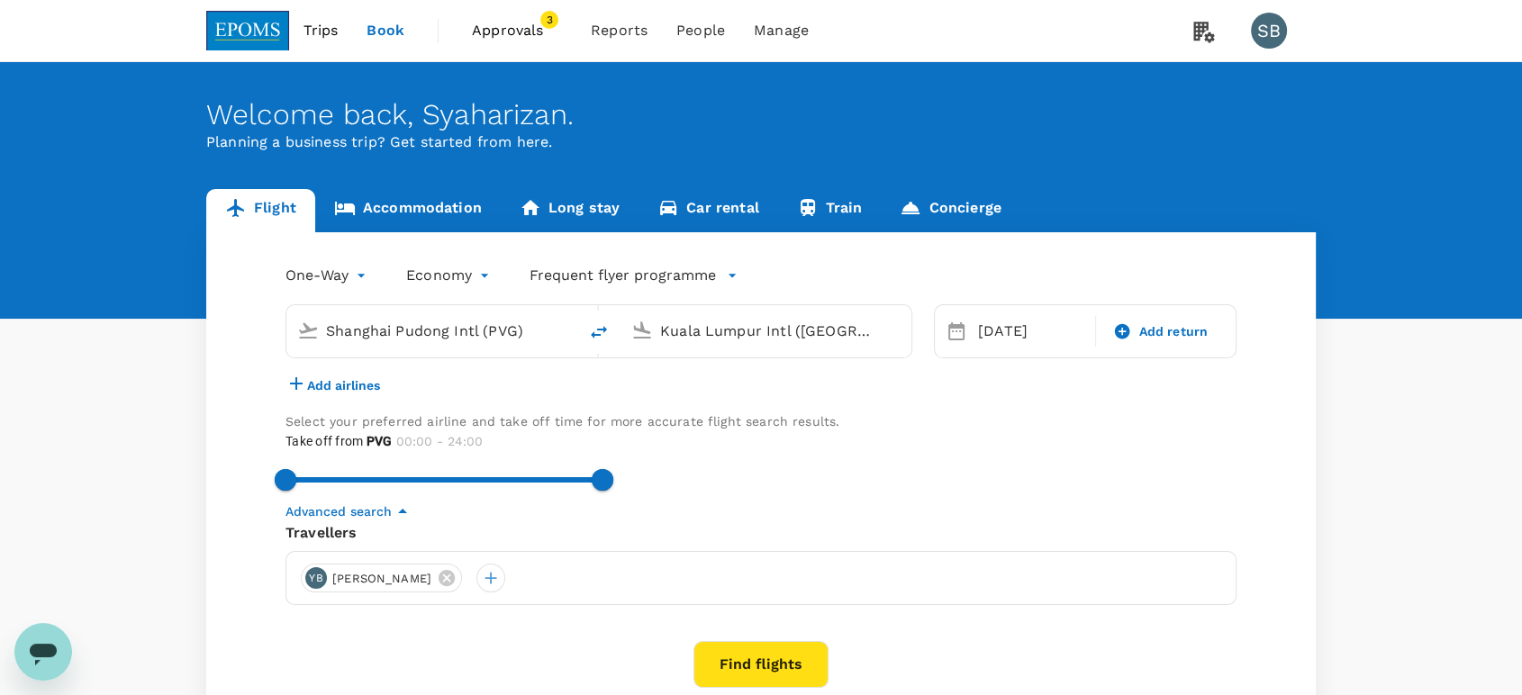
click at [300, 394] on icon "button" at bounding box center [296, 384] width 22 height 22
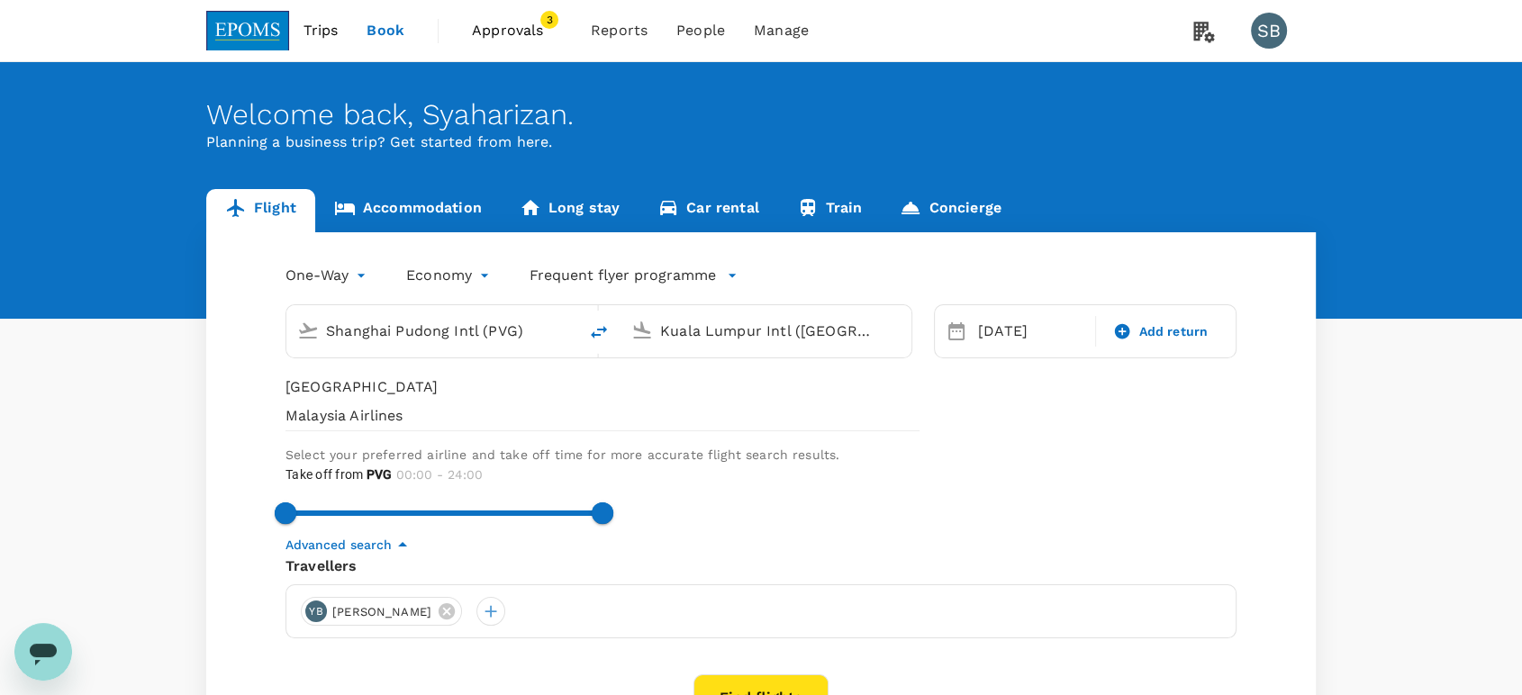
type input "[GEOGRAPHIC_DATA]"
click at [363, 427] on span "Malaysia Airlines" at bounding box center [602, 416] width 634 height 22
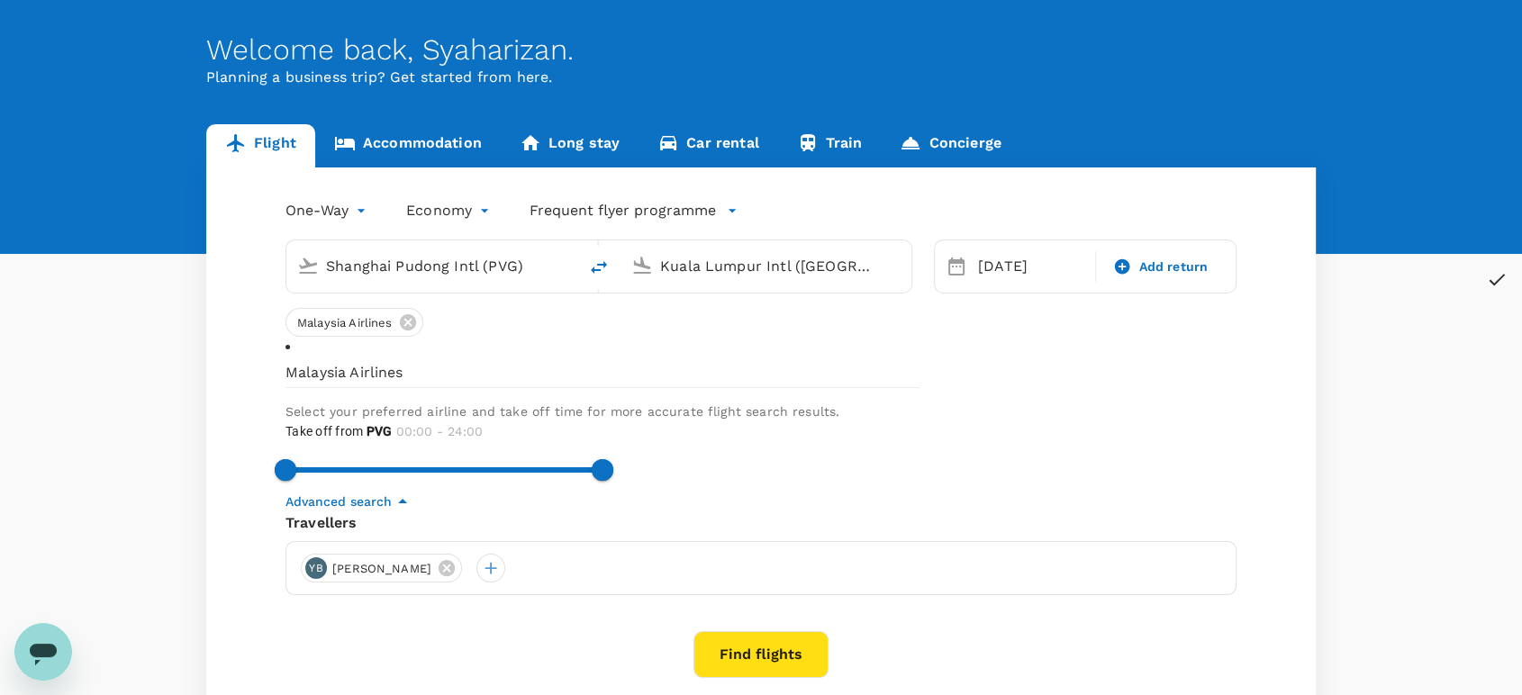
scroll to position [100, 0]
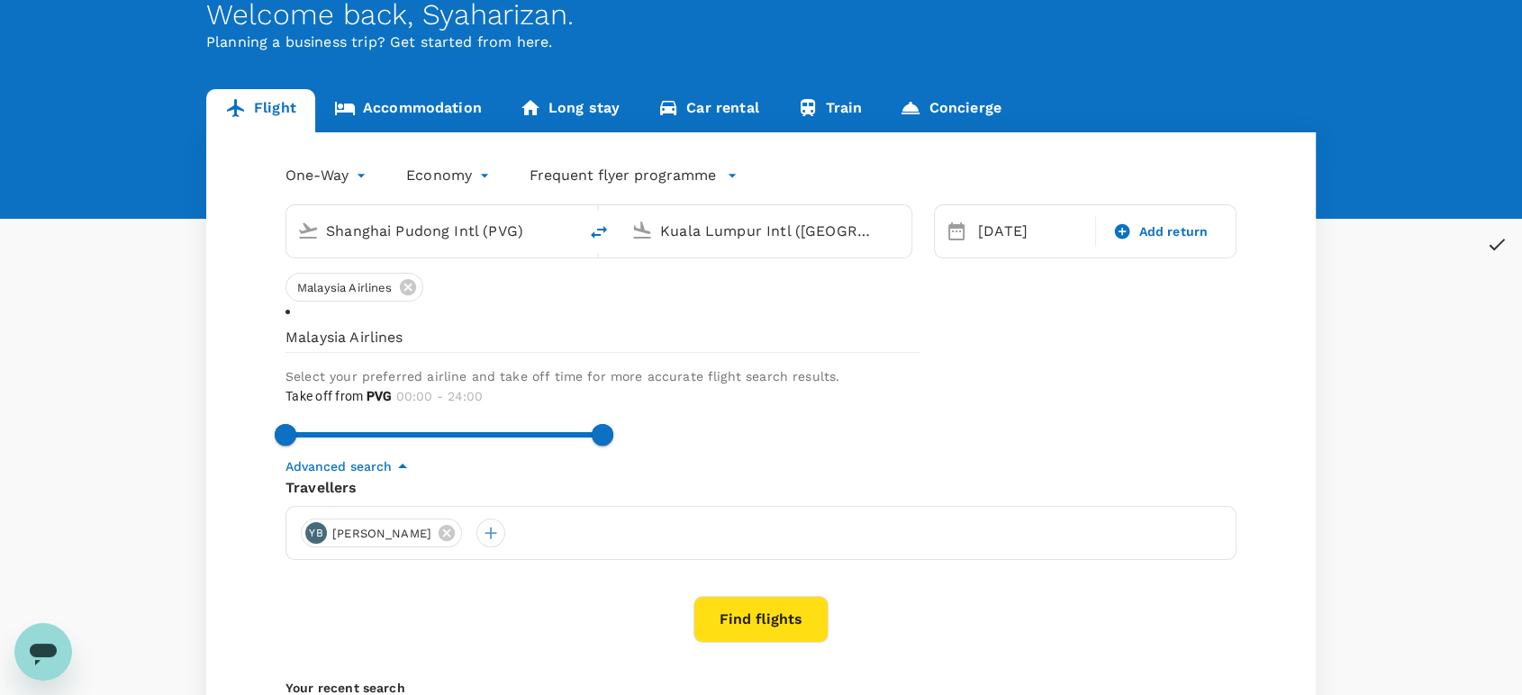
click at [763, 617] on button "Find flights" at bounding box center [760, 619] width 135 height 47
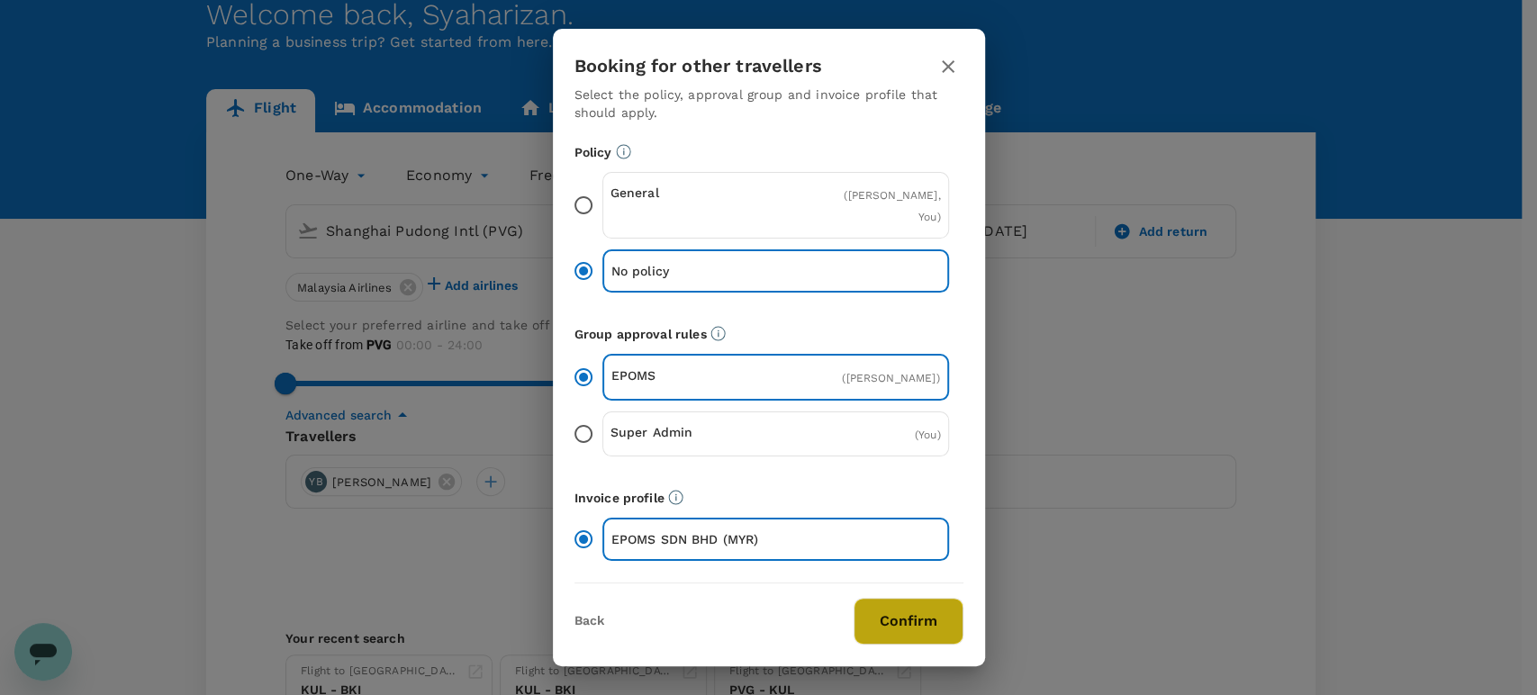
click at [911, 629] on button "Confirm" at bounding box center [908, 621] width 110 height 47
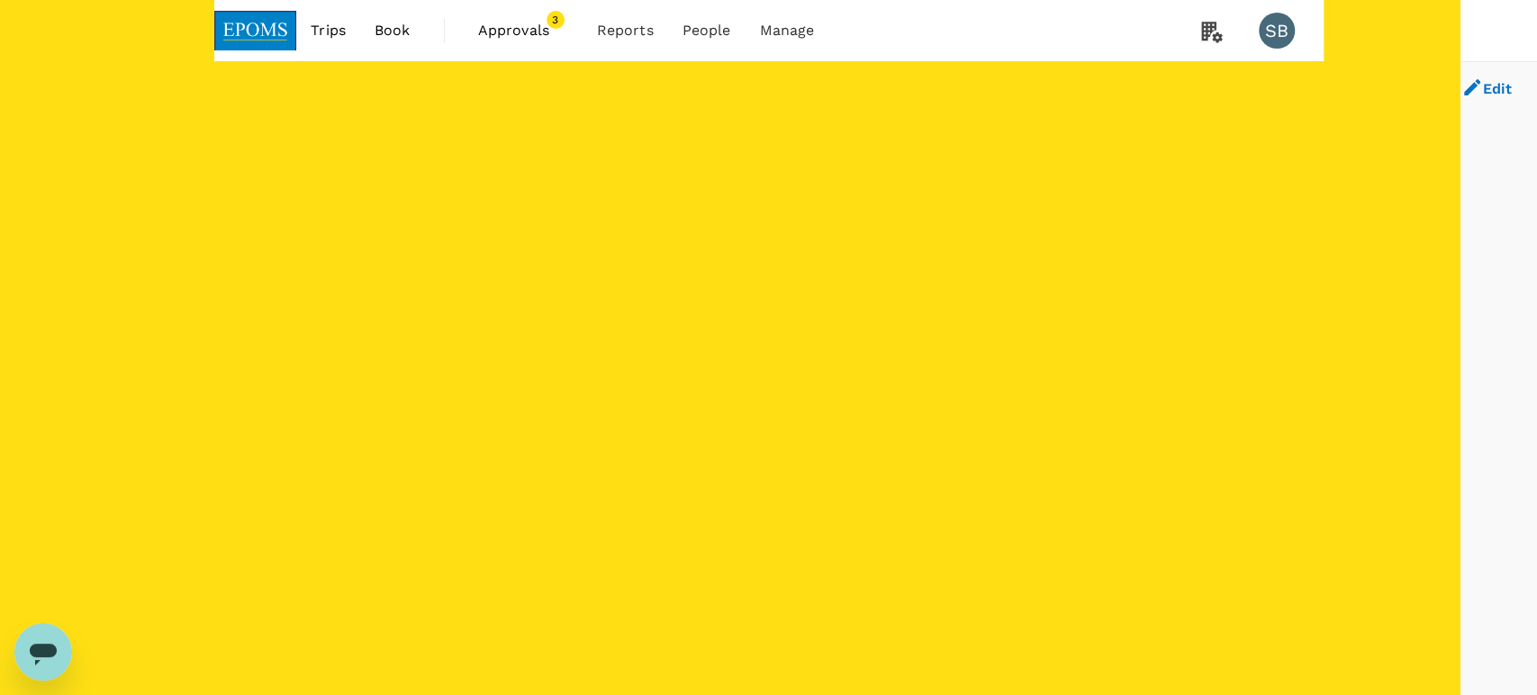
checkbox input "true"
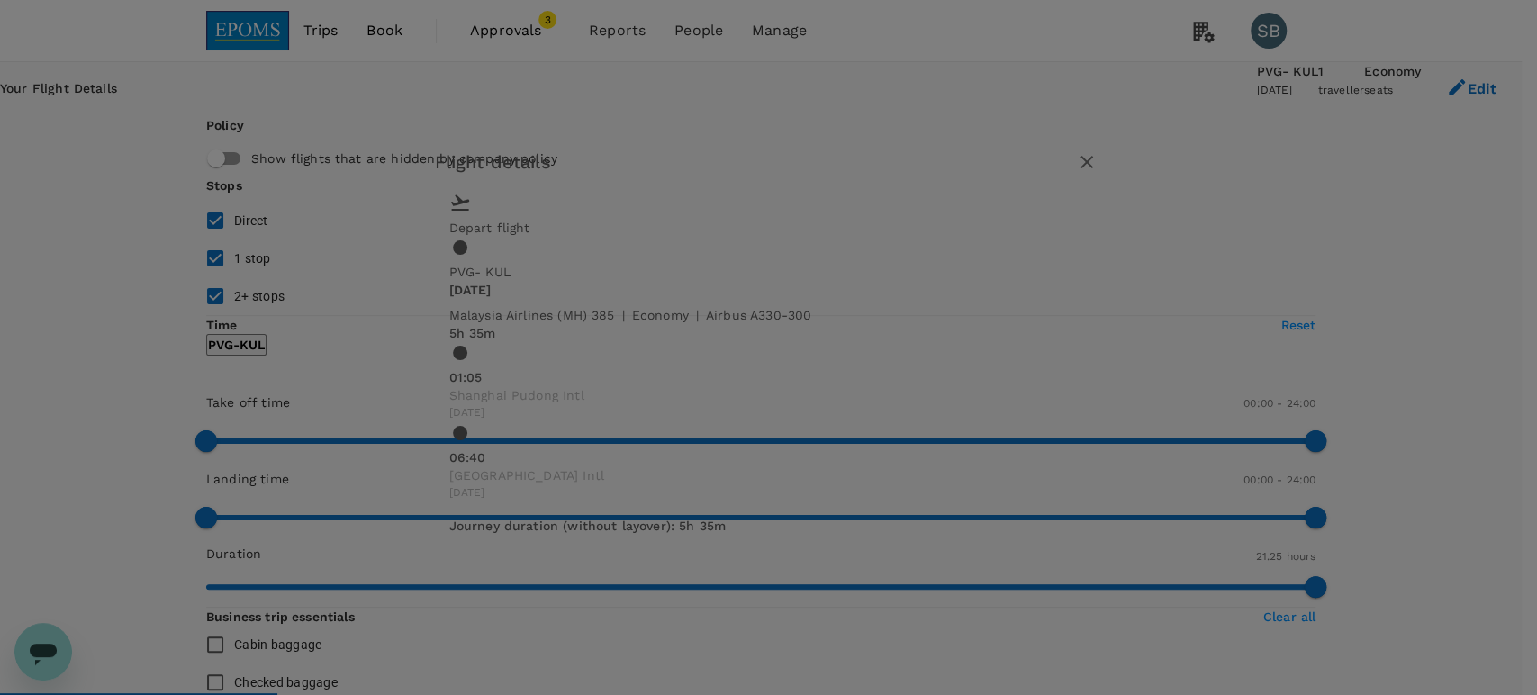
click at [1097, 173] on icon "button" at bounding box center [1087, 162] width 22 height 22
